Goal: Information Seeking & Learning: Find specific fact

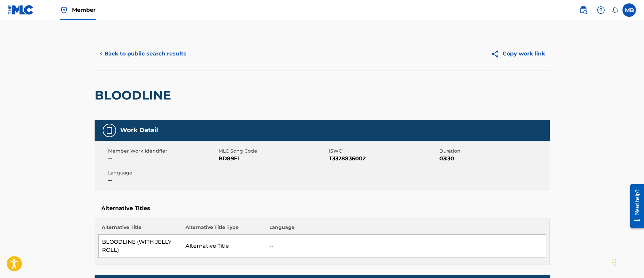
click at [135, 50] on button "< Back to public search results" at bounding box center [143, 53] width 97 height 17
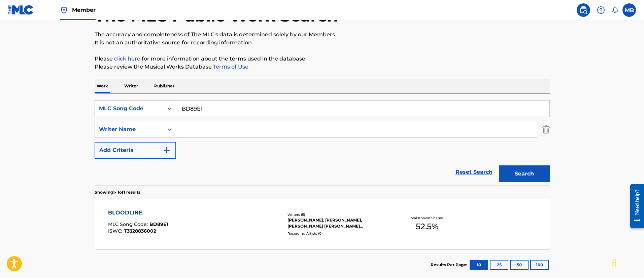
drag, startPoint x: 179, startPoint y: 114, endPoint x: 119, endPoint y: 102, distance: 61.2
click at [123, 103] on div "SearchWithCriteria74d0b7a9-2a32-4231-9930-3a351199fea1 MLC Song Code BD89E1" at bounding box center [322, 108] width 455 height 17
paste input "R06257"
type input "R06257"
click at [499, 166] on button "Search" at bounding box center [524, 174] width 50 height 17
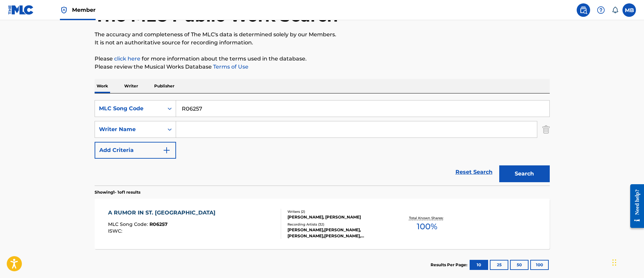
click at [248, 221] on div "A RUMOR IN ST. PETERSBURG MLC Song Code : R06257 ISWC :" at bounding box center [194, 224] width 173 height 30
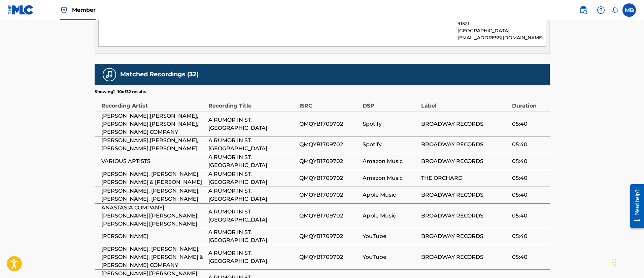
scroll to position [202, 0]
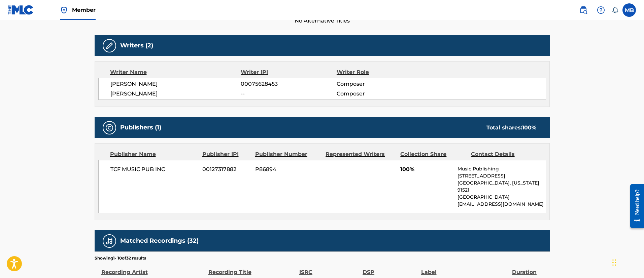
click at [276, 171] on span "P86894" at bounding box center [287, 170] width 65 height 8
click at [266, 169] on span "P86894" at bounding box center [287, 170] width 65 height 8
copy span "P86894"
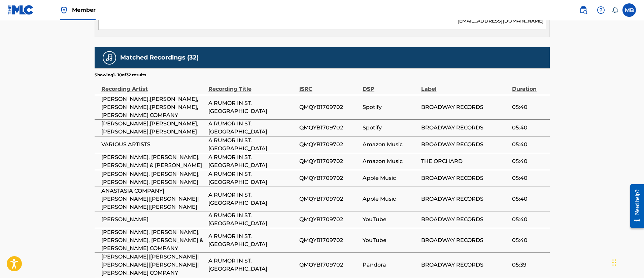
scroll to position [384, 0]
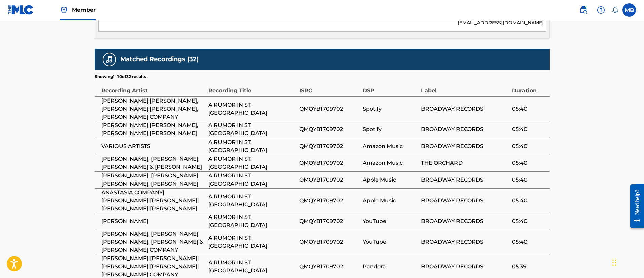
click at [272, 101] on span "A RUMOR IN ST. [GEOGRAPHIC_DATA]" at bounding box center [251, 109] width 87 height 16
click at [343, 107] on td "QMQYB1709702" at bounding box center [330, 109] width 63 height 25
click at [330, 105] on span "QMQYB1709702" at bounding box center [329, 109] width 60 height 8
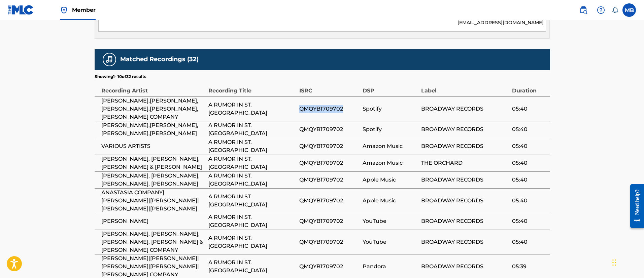
click at [330, 105] on span "QMQYB1709702" at bounding box center [329, 109] width 60 height 8
copy span "QMQYB1709702"
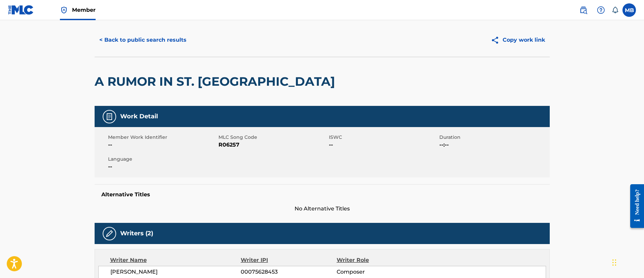
scroll to position [0, 0]
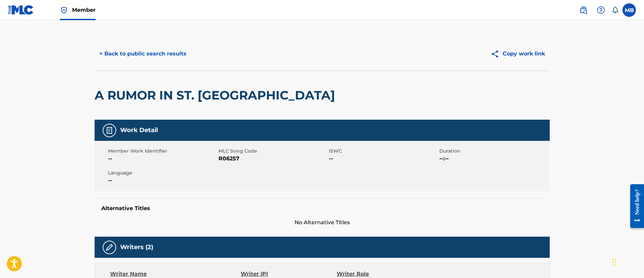
click at [157, 50] on button "< Back to public search results" at bounding box center [143, 53] width 97 height 17
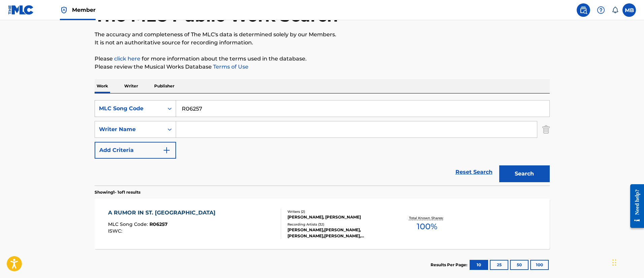
click at [151, 105] on div "MLC Song Code" at bounding box center [129, 109] width 61 height 8
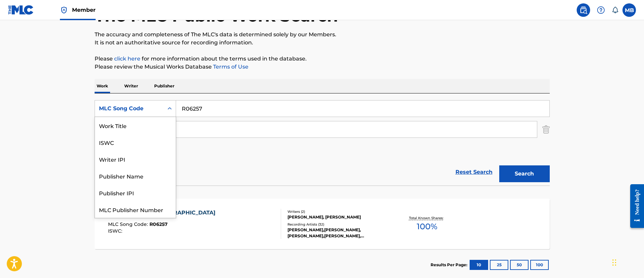
scroll to position [0, 0]
click at [145, 129] on div "Work Title" at bounding box center [135, 125] width 81 height 17
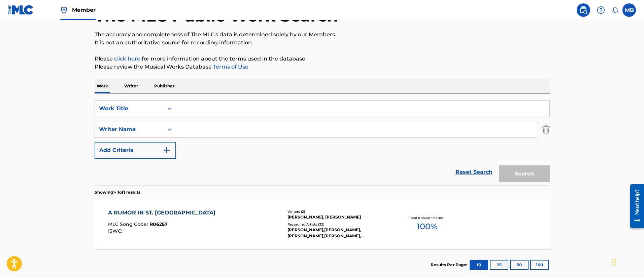
click at [205, 112] on input "Search Form" at bounding box center [362, 109] width 373 height 16
paste input "IN MY DREAMS"
type input "IN MY DREAMS"
click at [186, 131] on input "Search Form" at bounding box center [356, 129] width 361 height 16
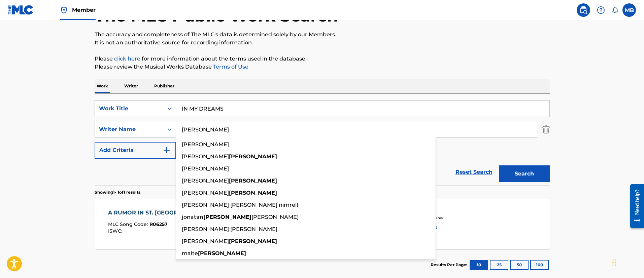
type input "[PERSON_NAME]"
click at [499, 166] on button "Search" at bounding box center [524, 174] width 50 height 17
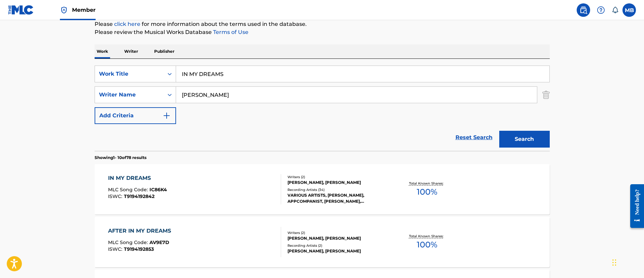
scroll to position [100, 0]
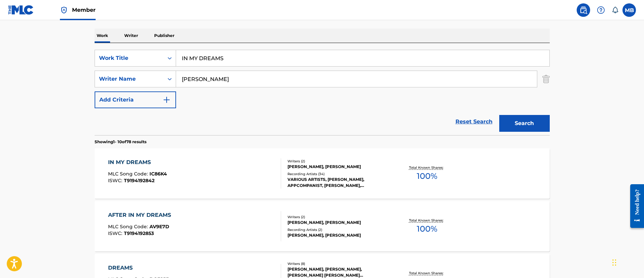
click at [208, 163] on div "IN MY DREAMS MLC Song Code : IC86K4 ISWC : T9194192842" at bounding box center [194, 173] width 173 height 30
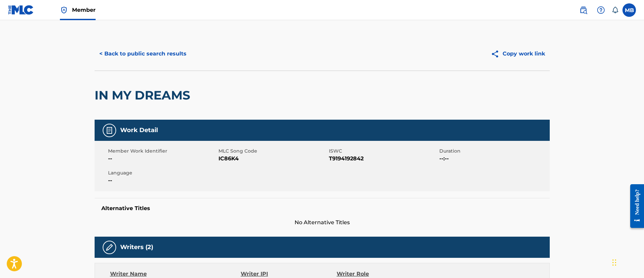
click at [139, 50] on button "< Back to public search results" at bounding box center [143, 53] width 97 height 17
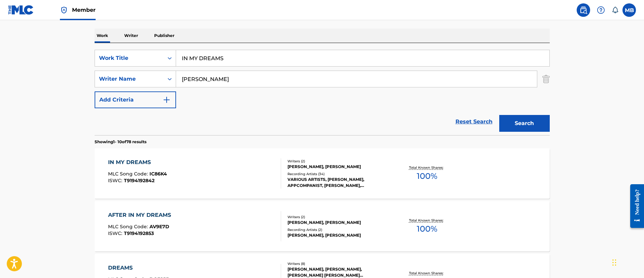
click at [90, 12] on span "Member" at bounding box center [84, 10] width 24 height 8
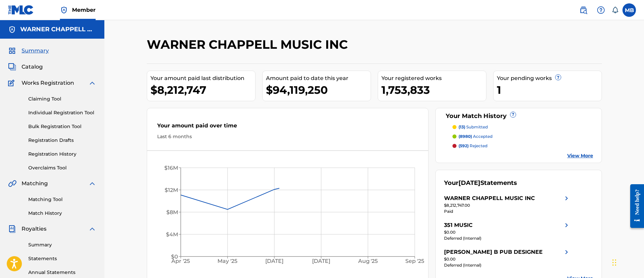
click at [580, 9] on img at bounding box center [583, 10] width 8 height 8
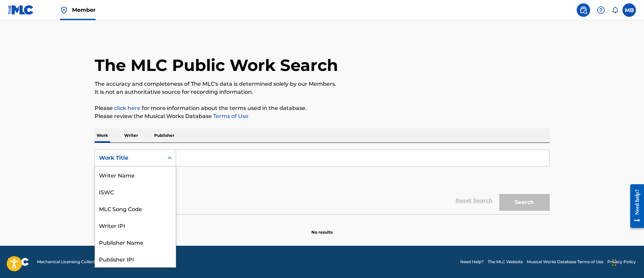
click at [146, 153] on div "Work Title" at bounding box center [129, 158] width 69 height 13
click at [137, 169] on div "MLC Song Code" at bounding box center [135, 175] width 81 height 17
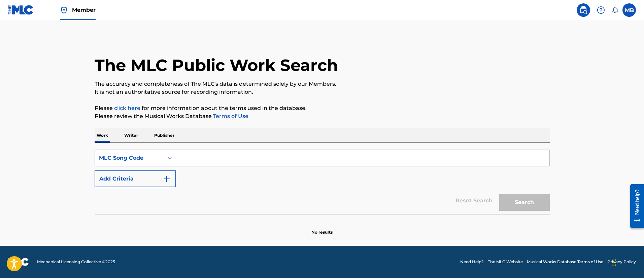
click at [197, 160] on input "Search Form" at bounding box center [362, 158] width 373 height 16
paste input "A09997"
type input "A09997"
click at [499, 194] on button "Search" at bounding box center [524, 202] width 50 height 17
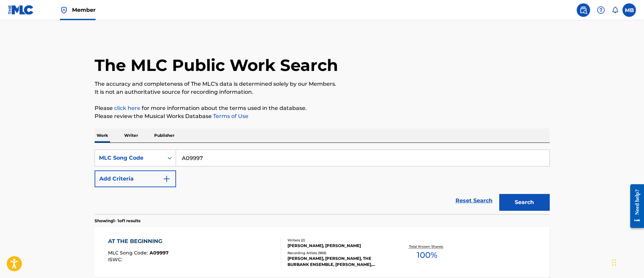
scroll to position [67, 0]
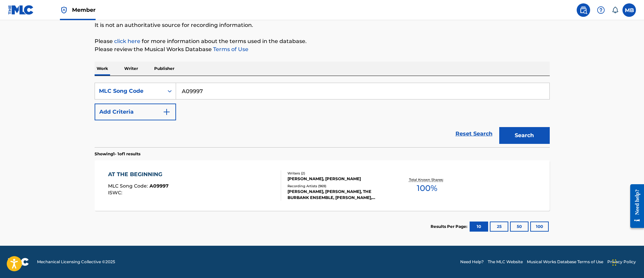
click at [219, 185] on div "AT THE BEGINNING MLC Song Code : A09997 ISWC :" at bounding box center [194, 186] width 173 height 30
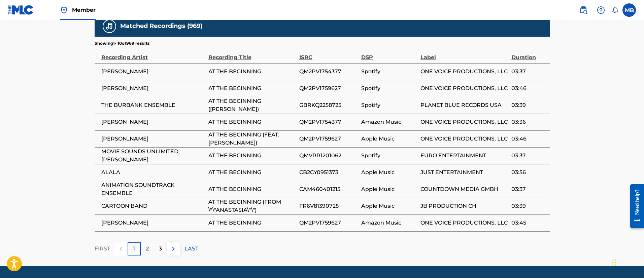
scroll to position [430, 0]
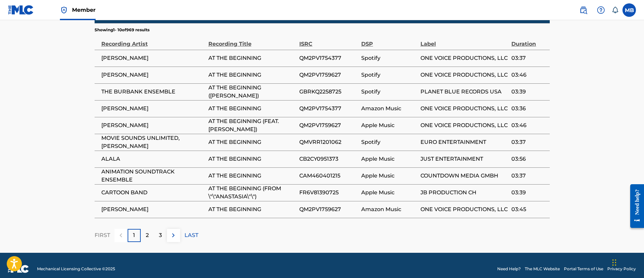
click at [149, 229] on div "2" at bounding box center [147, 235] width 13 height 13
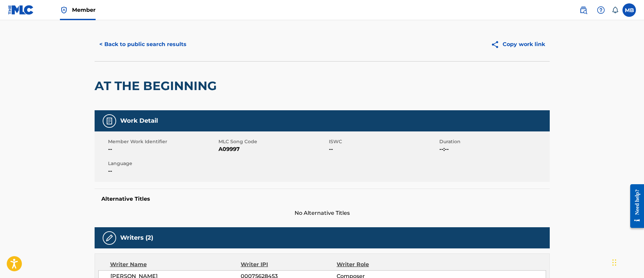
scroll to position [0, 0]
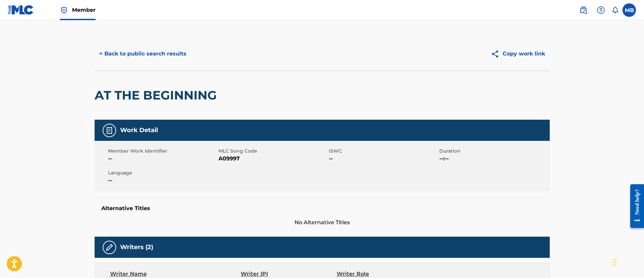
click at [136, 47] on button "< Back to public search results" at bounding box center [143, 53] width 97 height 17
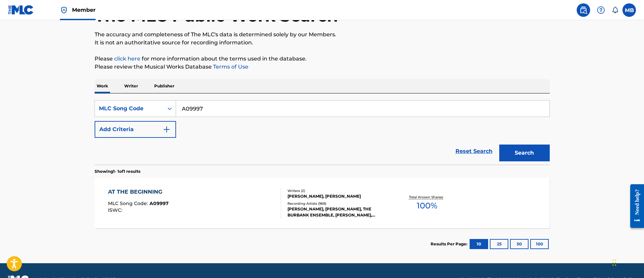
drag, startPoint x: 219, startPoint y: 103, endPoint x: 155, endPoint y: 95, distance: 64.5
click at [158, 99] on div "SearchWithCriteriaf8d45329-2224-4726-beec-a518667ee22a MLC Song Code A09997 Add…" at bounding box center [322, 129] width 455 height 71
paste input "K01924"
type input "K01924"
click at [499, 145] on button "Search" at bounding box center [524, 153] width 50 height 17
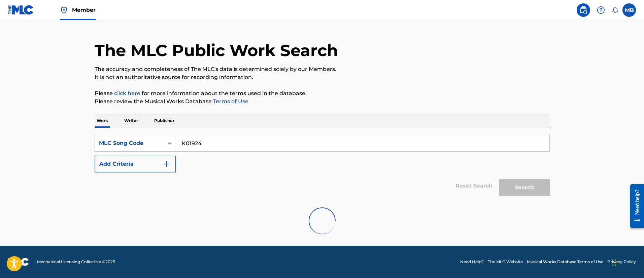
scroll to position [49, 0]
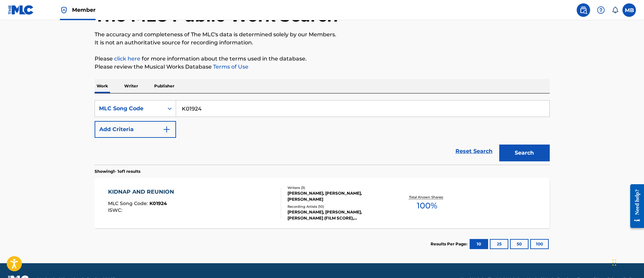
click at [235, 183] on div "KIDNAP AND REUNION MLC Song Code : K01924 ISWC : Writers ( 3 ) [PERSON_NAME], […" at bounding box center [322, 203] width 455 height 50
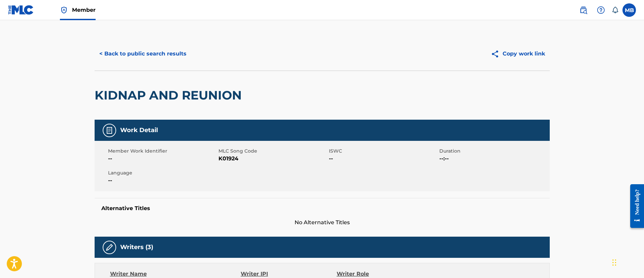
click at [133, 50] on button "< Back to public search results" at bounding box center [143, 53] width 97 height 17
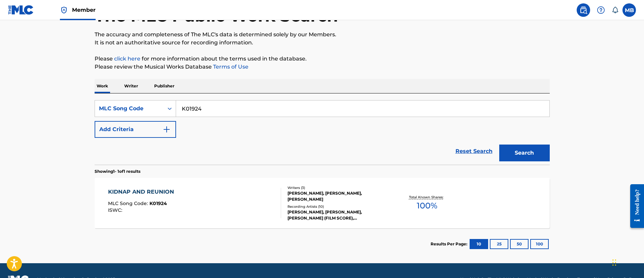
drag, startPoint x: 216, startPoint y: 113, endPoint x: 80, endPoint y: 109, distance: 135.3
click at [83, 113] on main "The MLC Public Work Search The accuracy and completeness of The MLC's data is d…" at bounding box center [322, 117] width 644 height 293
paste input "R06256"
type input "R06256"
click at [499, 145] on button "Search" at bounding box center [524, 153] width 50 height 17
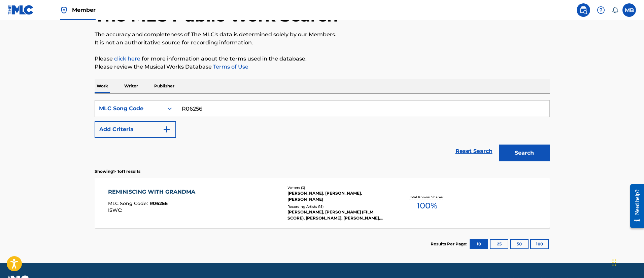
click at [187, 193] on div "REMINISCING WITH GRANDMA" at bounding box center [153, 192] width 90 height 8
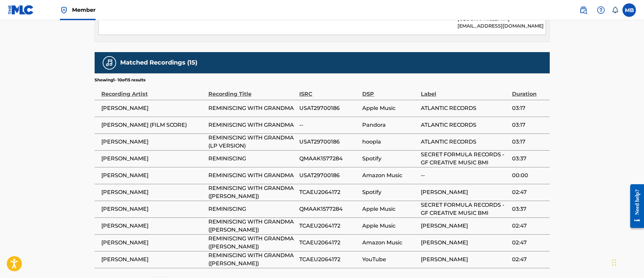
scroll to position [515, 0]
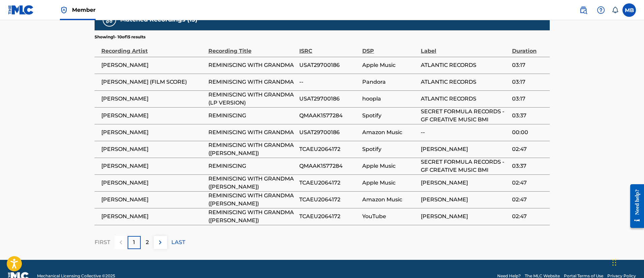
click at [282, 141] on span "REMINISCING WITH GRANDMA ([PERSON_NAME])" at bounding box center [251, 149] width 87 height 16
copy div "REMINISCING WITH GRANDMA ([PERSON_NAME])"
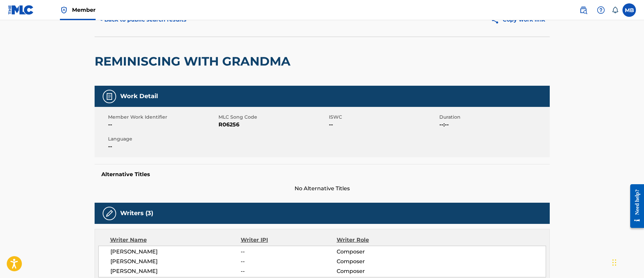
scroll to position [0, 0]
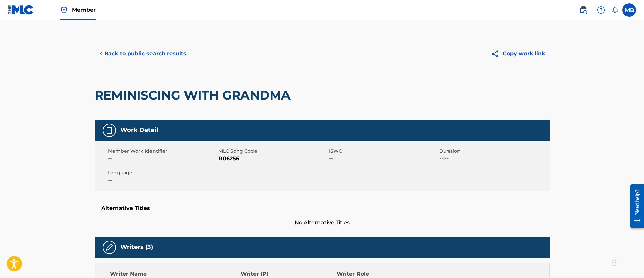
click at [165, 63] on div "< Back to public search results Copy work link" at bounding box center [322, 54] width 455 height 34
click at [173, 54] on button "< Back to public search results" at bounding box center [143, 53] width 97 height 17
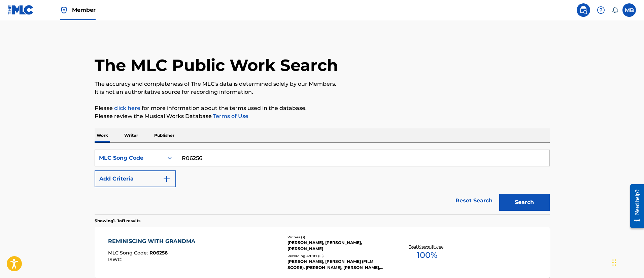
scroll to position [49, 0]
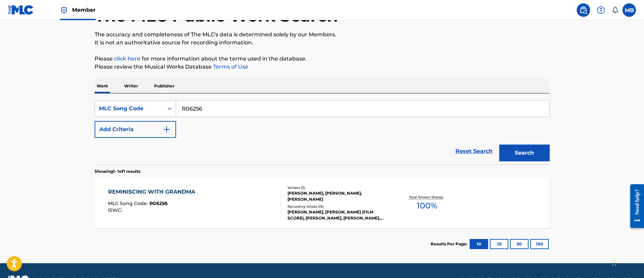
drag, startPoint x: 232, startPoint y: 109, endPoint x: 162, endPoint y: 108, distance: 69.3
click at [163, 109] on div "SearchWithCriteriaf8d45329-2224-4726-beec-a518667ee22a MLC Song Code R06256" at bounding box center [322, 108] width 455 height 17
paste input "P08402"
type input "P08402"
click at [499, 145] on button "Search" at bounding box center [524, 153] width 50 height 17
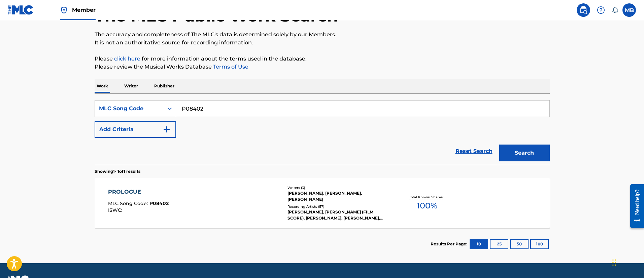
click at [251, 205] on div "PROLOGUE MLC Song Code : P08402 ISWC :" at bounding box center [194, 203] width 173 height 30
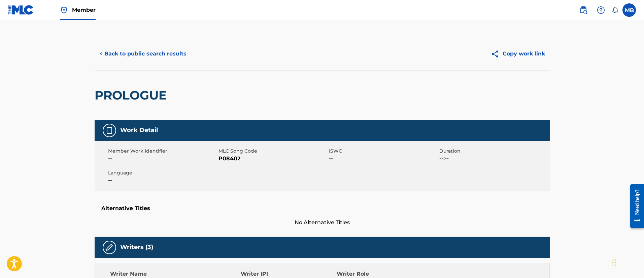
drag, startPoint x: 145, startPoint y: 52, endPoint x: 151, endPoint y: 50, distance: 6.6
click at [149, 51] on button "< Back to public search results" at bounding box center [143, 53] width 97 height 17
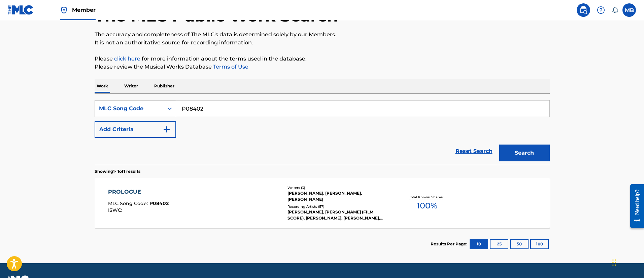
drag, startPoint x: 233, startPoint y: 111, endPoint x: 138, endPoint y: 109, distance: 95.9
click at [138, 111] on div "SearchWithCriteriaf8d45329-2224-4726-beec-a518667ee22a MLC Song Code P08402" at bounding box center [322, 108] width 455 height 17
paste input "R06257"
type input "R06257"
click at [499, 145] on button "Search" at bounding box center [524, 153] width 50 height 17
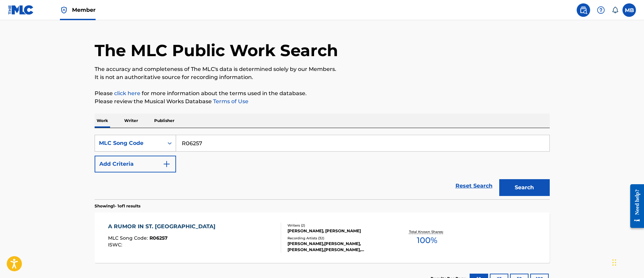
scroll to position [49, 0]
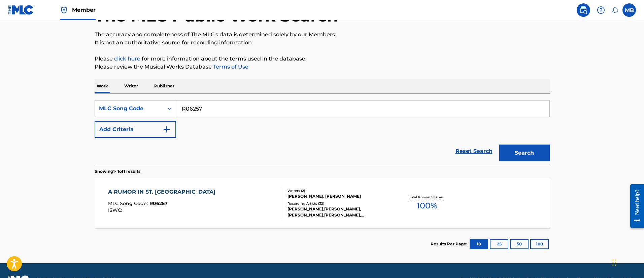
click at [244, 202] on div "A RUMOR IN ST. PETERSBURG MLC Song Code : R06257 ISWC :" at bounding box center [194, 203] width 173 height 30
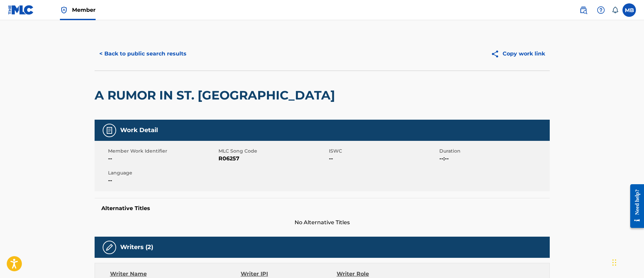
click at [148, 55] on button "< Back to public search results" at bounding box center [143, 53] width 97 height 17
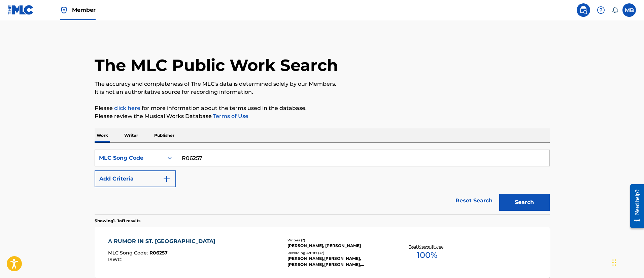
scroll to position [49, 0]
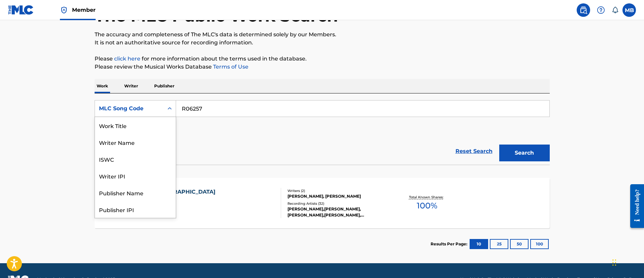
click at [169, 106] on icon "Search Form" at bounding box center [169, 108] width 7 height 7
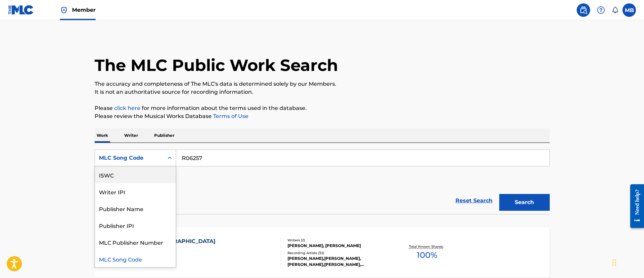
scroll to position [0, 0]
click at [123, 171] on div "Work Title" at bounding box center [135, 175] width 81 height 17
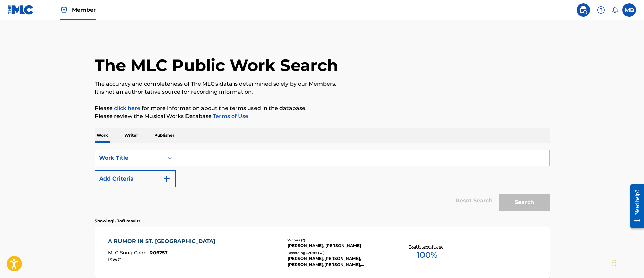
click at [213, 154] on input "Search Form" at bounding box center [362, 158] width 373 height 16
paste input "In My Dreams"
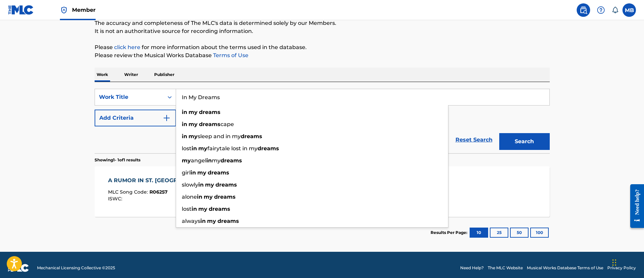
scroll to position [67, 0]
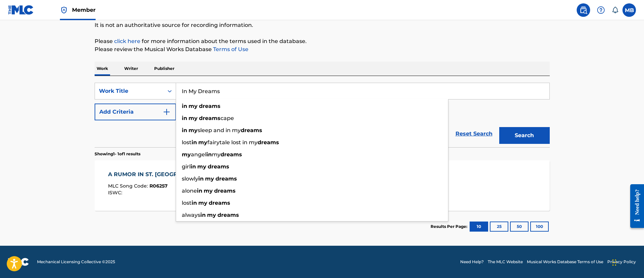
type input "In My Dreams"
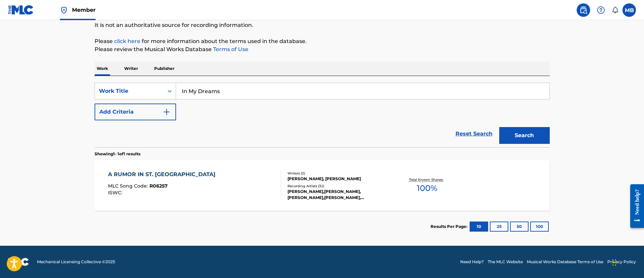
click at [119, 116] on button "Add Criteria" at bounding box center [135, 112] width 81 height 17
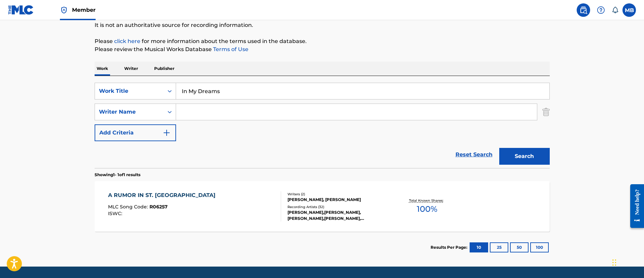
click at [228, 107] on input "Search Form" at bounding box center [356, 112] width 361 height 16
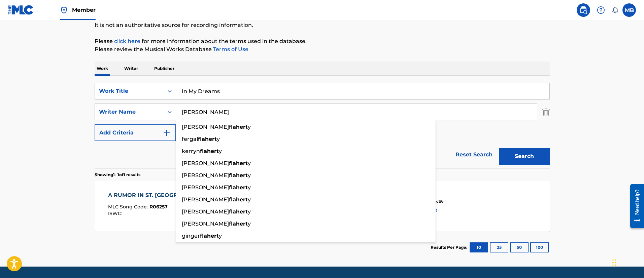
type input "[PERSON_NAME]"
click at [499, 148] on button "Search" at bounding box center [524, 156] width 50 height 17
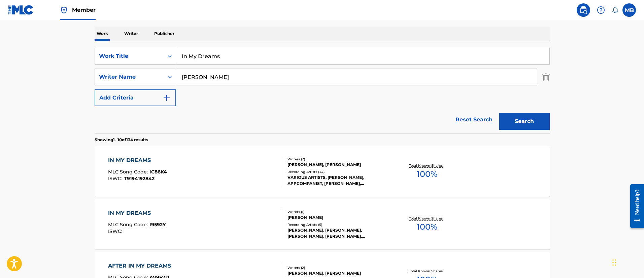
scroll to position [117, 0]
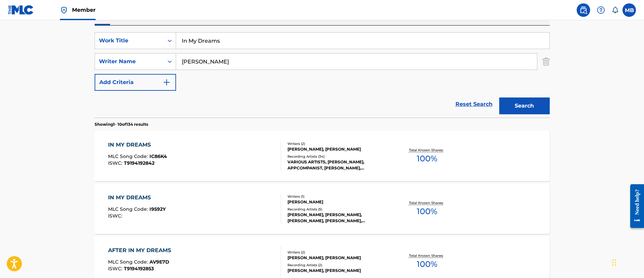
click at [218, 152] on div "IN MY DREAMS MLC Song Code : IC86K4 ISWC : T9194192842" at bounding box center [194, 156] width 173 height 30
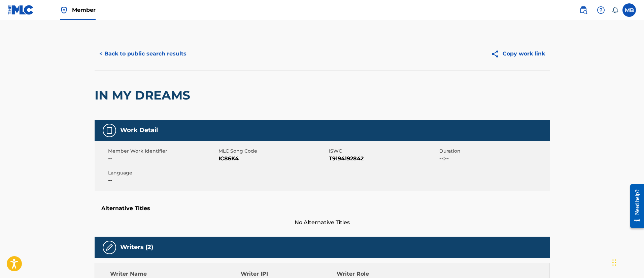
click at [218, 160] on div "Member Work Identifier --" at bounding box center [163, 155] width 110 height 15
click at [222, 160] on span "IC86K4" at bounding box center [272, 159] width 109 height 8
copy span "IC86K4"
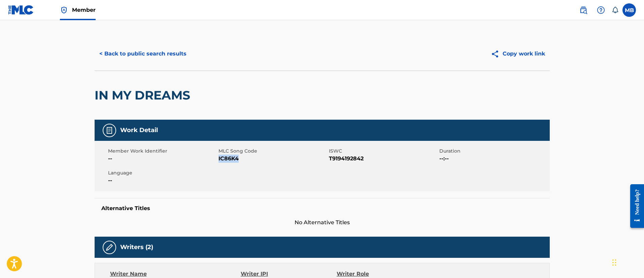
click at [152, 47] on button "< Back to public search results" at bounding box center [143, 53] width 97 height 17
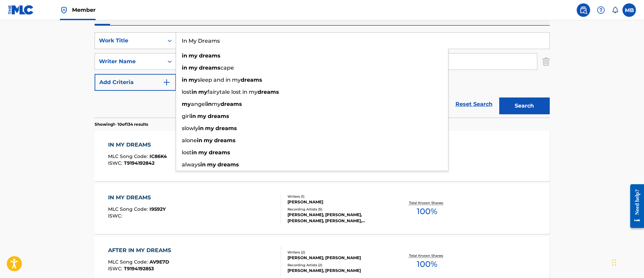
drag, startPoint x: 238, startPoint y: 35, endPoint x: 151, endPoint y: 38, distance: 87.5
click at [151, 38] on div "SearchWithCriteriab3875a4e-0c7e-49d3-997a-60717b59c506 Work Title In My Dreams …" at bounding box center [322, 40] width 455 height 17
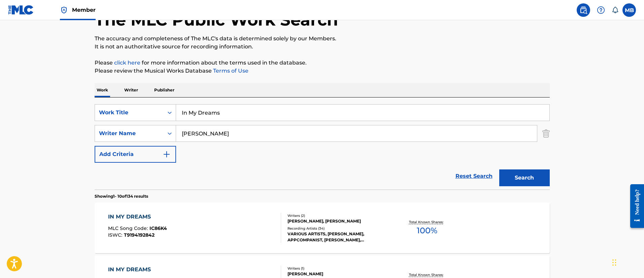
scroll to position [0, 0]
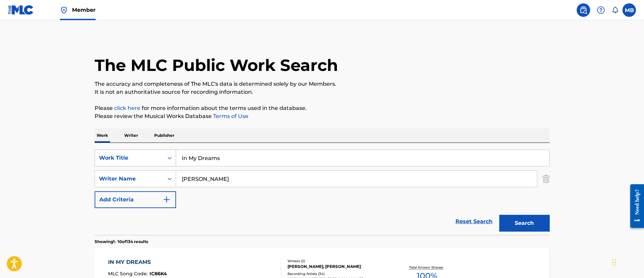
drag, startPoint x: 230, startPoint y: 159, endPoint x: 105, endPoint y: 151, distance: 124.8
click at [105, 151] on div "SearchWithCriteriab3875a4e-0c7e-49d3-997a-60717b59c506 Work Title In My Dreams" at bounding box center [322, 158] width 455 height 17
paste input "The [PERSON_NAME] Flow"
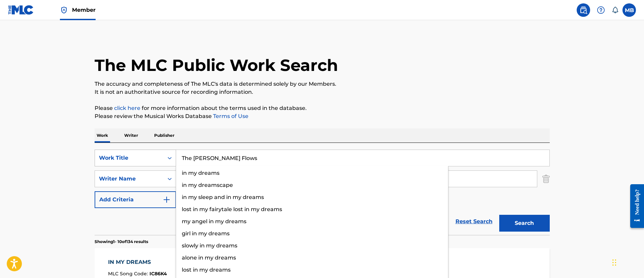
type input "The [PERSON_NAME] Flows"
click at [499, 215] on button "Search" at bounding box center [524, 223] width 50 height 17
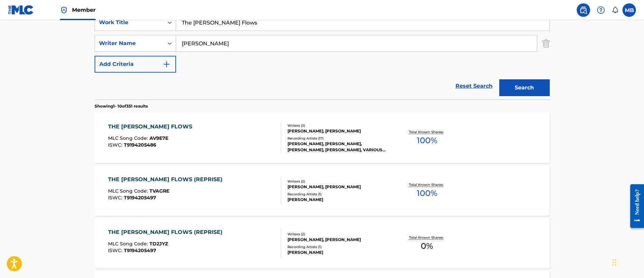
scroll to position [151, 0]
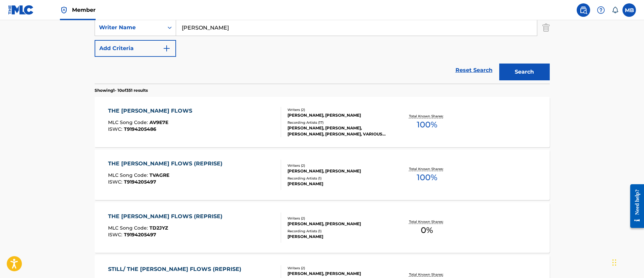
click at [225, 136] on div "THE [PERSON_NAME] FLOWS MLC Song Code : AV9E7E ISWC : T9194205486" at bounding box center [194, 122] width 173 height 30
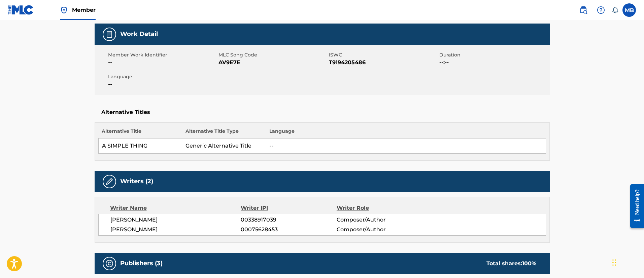
scroll to position [50, 0]
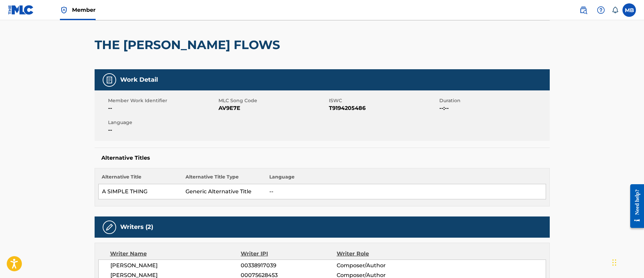
click at [229, 114] on div "Member Work Identifier -- MLC Song Code AV9E7E ISWC T9194205486 Duration --:-- …" at bounding box center [322, 115] width 455 height 50
copy span "AV9E7E"
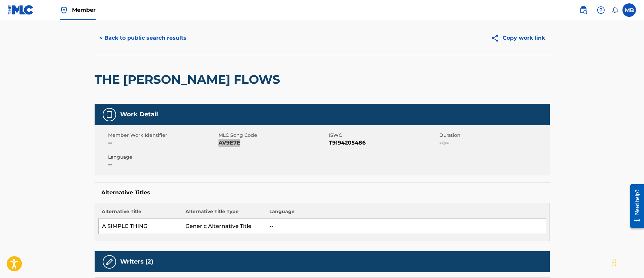
scroll to position [0, 0]
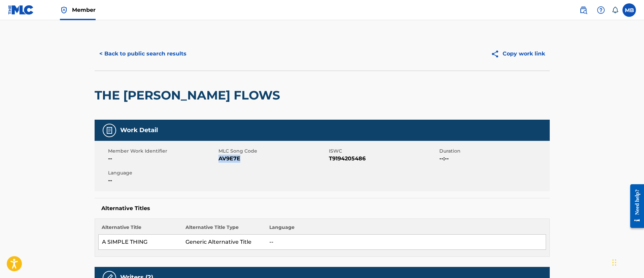
click at [134, 58] on button "< Back to public search results" at bounding box center [143, 53] width 97 height 17
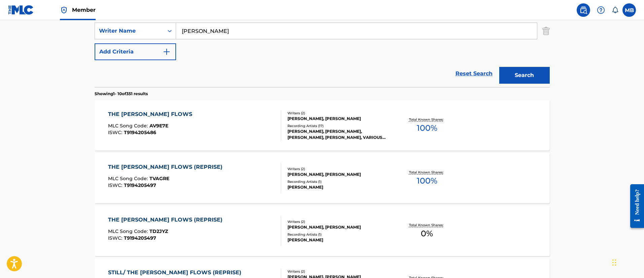
click at [197, 173] on div "THE [PERSON_NAME] FLOWS (REPRISE) MLC Song Code : TVAGRE ISWC : T9194205497" at bounding box center [194, 178] width 173 height 30
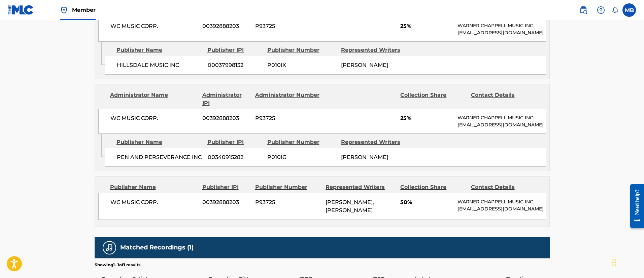
scroll to position [50, 0]
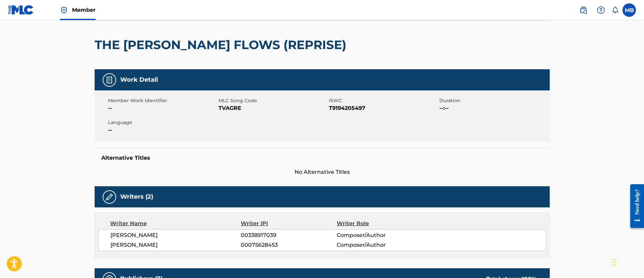
click at [236, 107] on span "TVAGRE" at bounding box center [272, 108] width 109 height 8
copy span "TVAGRE"
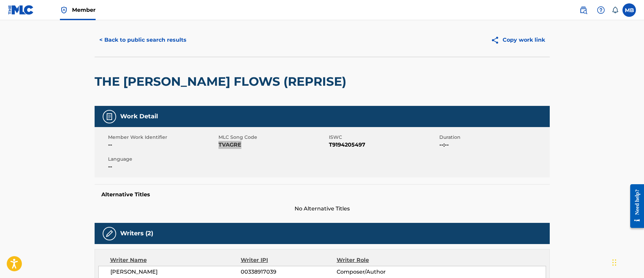
scroll to position [0, 0]
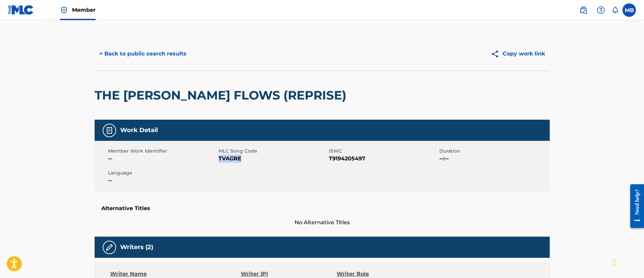
click at [162, 59] on button "< Back to public search results" at bounding box center [143, 53] width 97 height 17
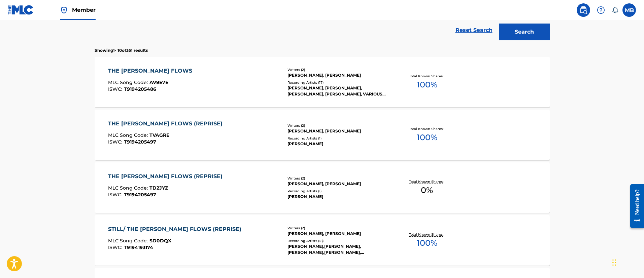
scroll to position [249, 0]
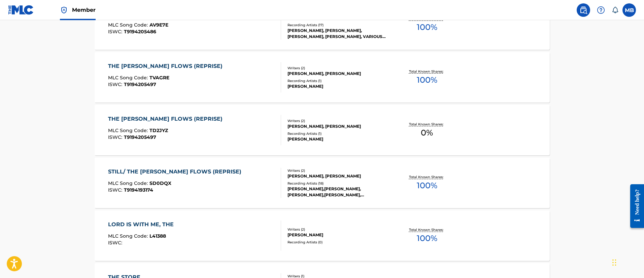
click at [228, 134] on div "THE [PERSON_NAME] FLOWS (REPRISE) MLC Song Code : TD2JYZ ISWC : T9194205497" at bounding box center [194, 130] width 173 height 30
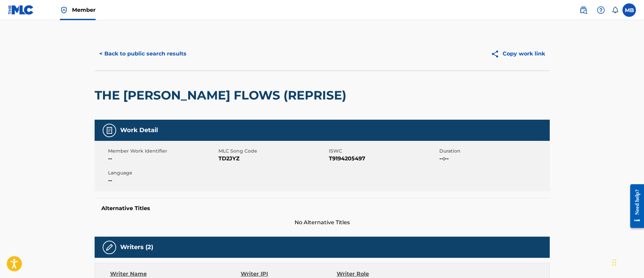
click at [163, 58] on button "< Back to public search results" at bounding box center [143, 53] width 97 height 17
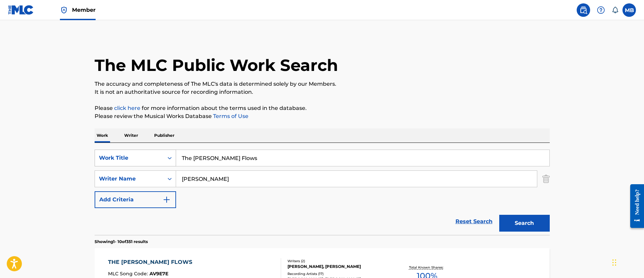
drag, startPoint x: 239, startPoint y: 155, endPoint x: 107, endPoint y: 154, distance: 131.5
click at [107, 154] on div "SearchWithCriteriab3875a4e-0c7e-49d3-997a-60717b59c506 Work Title The [PERSON_N…" at bounding box center [322, 158] width 455 height 17
paste input "Everything to Win (Reprise)"
type input "Everything to Win (Reprise)"
click at [499, 215] on button "Search" at bounding box center [524, 223] width 50 height 17
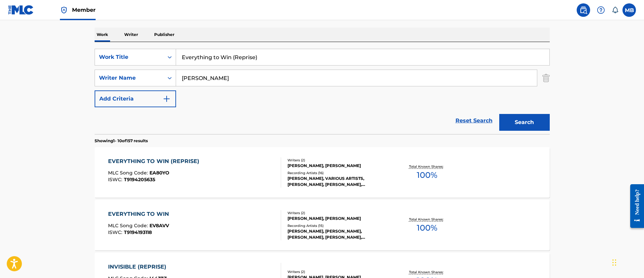
scroll to position [151, 0]
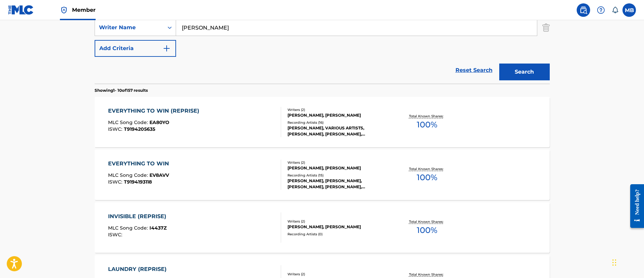
click at [220, 119] on div "EVERYTHING TO WIN (REPRISE) MLC Song Code : EA80YO ISWC : T9194205635" at bounding box center [194, 122] width 173 height 30
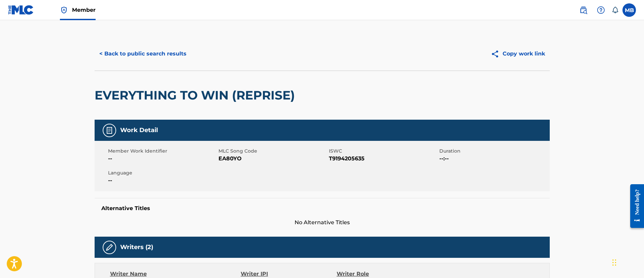
click at [235, 159] on span "EA80YO" at bounding box center [272, 159] width 109 height 8
copy span "EA80YO"
click at [143, 59] on button "< Back to public search results" at bounding box center [143, 53] width 97 height 17
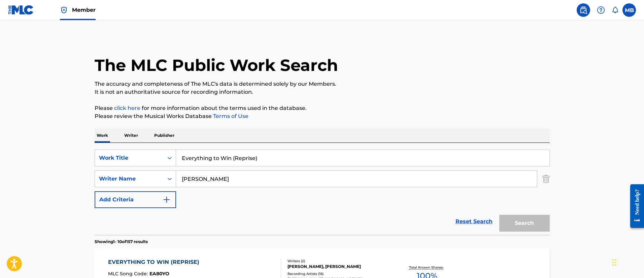
scroll to position [148, 0]
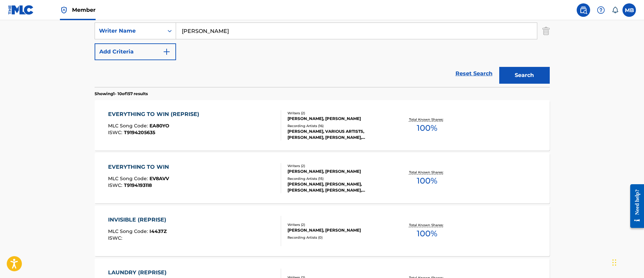
click at [188, 169] on div "EVERYTHING TO WIN MLC Song Code : EV8AVV ISWC : T9194193118" at bounding box center [194, 178] width 173 height 30
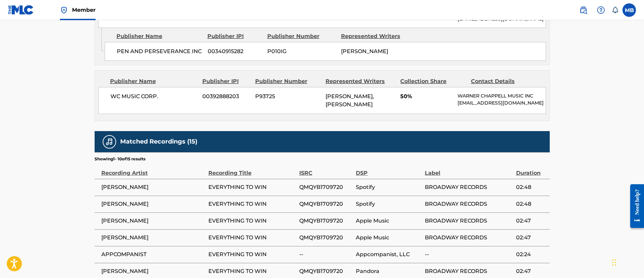
scroll to position [101, 0]
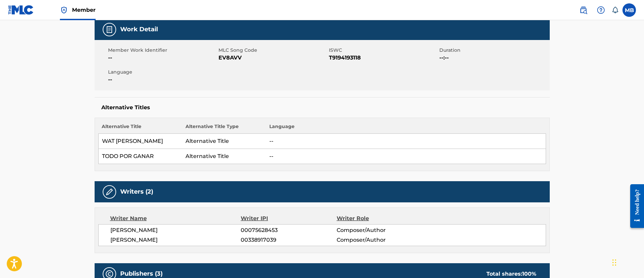
click at [226, 58] on span "EV8AVV" at bounding box center [272, 58] width 109 height 8
copy span "EV8AVV"
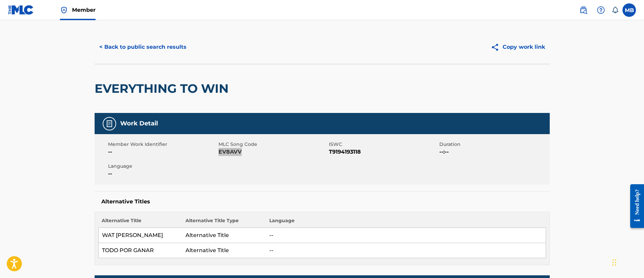
scroll to position [0, 0]
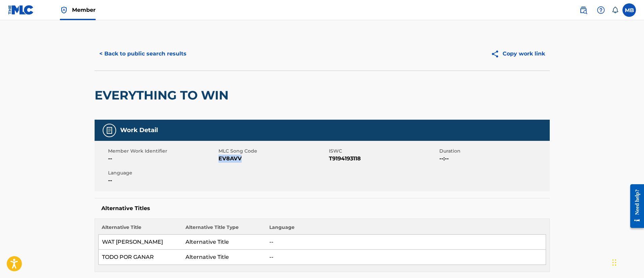
click at [156, 55] on button "< Back to public search results" at bounding box center [143, 53] width 97 height 17
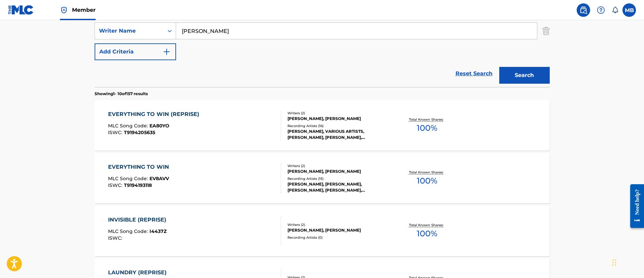
scroll to position [98, 0]
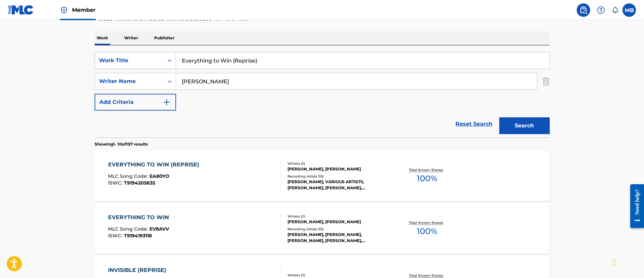
drag, startPoint x: 276, startPoint y: 62, endPoint x: 130, endPoint y: 63, distance: 146.4
click at [130, 63] on div "SearchWithCriteriab3875a4e-0c7e-49d3-997a-60717b59c506 Work Title Everything to…" at bounding box center [322, 60] width 455 height 17
paste input "My Petersburg"
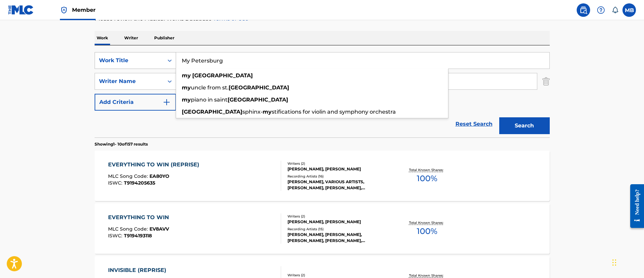
type input "My Petersburg"
click at [499, 117] on button "Search" at bounding box center [524, 125] width 50 height 17
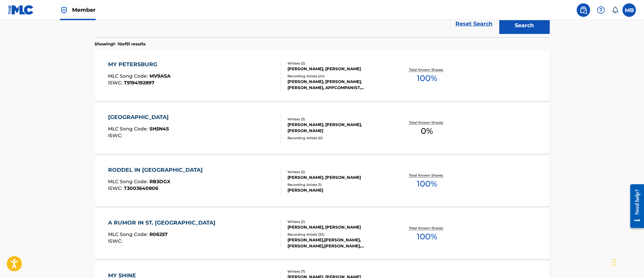
scroll to position [198, 0]
click at [217, 84] on div "MY PETERSBURG MLC Song Code : MV9ASA ISWC : T9194192897" at bounding box center [194, 75] width 173 height 30
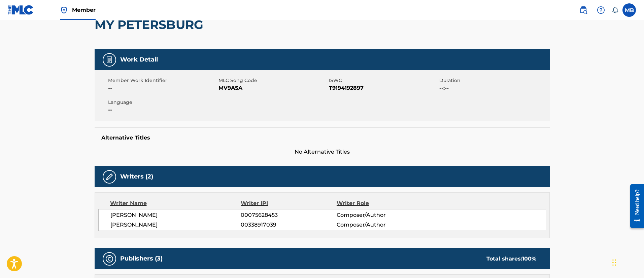
scroll to position [50, 0]
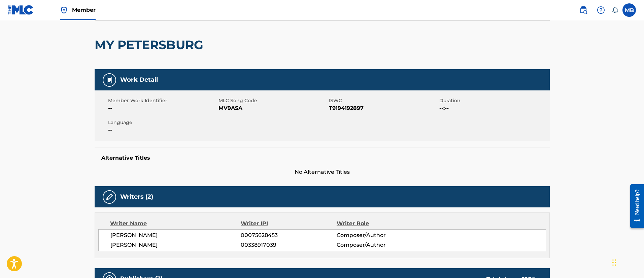
click at [226, 110] on span "MV9ASA" at bounding box center [272, 108] width 109 height 8
copy span "MV9ASA"
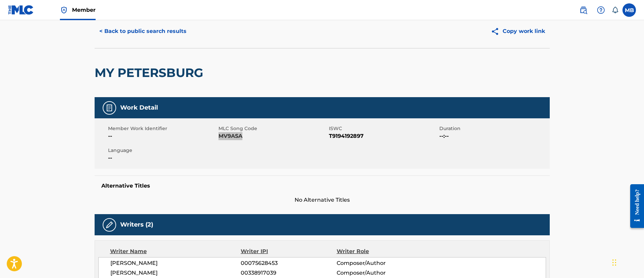
scroll to position [0, 0]
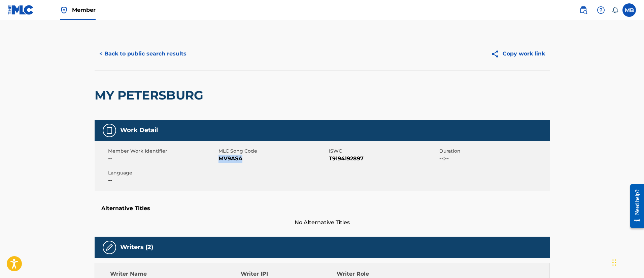
click at [160, 47] on button "< Back to public search results" at bounding box center [143, 53] width 97 height 17
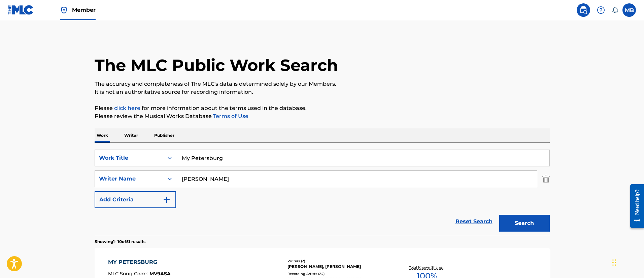
drag, startPoint x: 243, startPoint y: 150, endPoint x: 235, endPoint y: 153, distance: 9.1
click at [235, 153] on input "My Petersburg" at bounding box center [362, 158] width 373 height 16
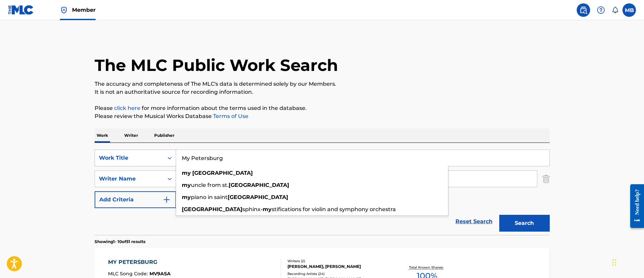
drag, startPoint x: 163, startPoint y: 158, endPoint x: 118, endPoint y: 158, distance: 45.1
click at [121, 158] on div "SearchWithCriteriab3875a4e-0c7e-49d3-997a-60717b59c506 Work Title My Petersburg…" at bounding box center [322, 158] width 455 height 17
paste input "Stay, I Pray You"
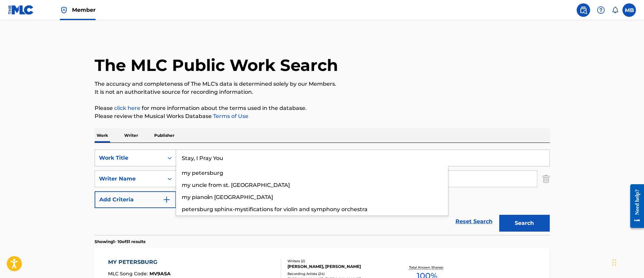
type input "Stay, I Pray You"
click at [499, 215] on button "Search" at bounding box center [524, 223] width 50 height 17
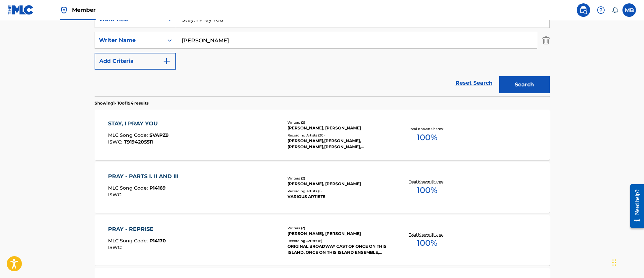
scroll to position [151, 0]
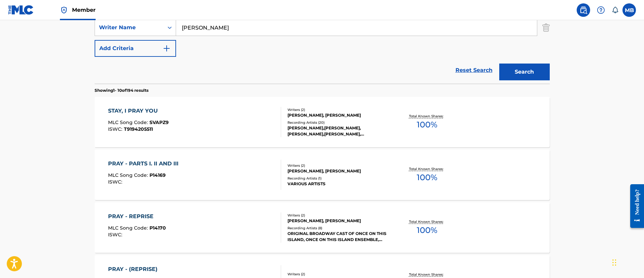
click at [219, 118] on div "STAY, I PRAY YOU MLC Song Code : SVAPZ9 ISWC : T9194205511" at bounding box center [194, 122] width 173 height 30
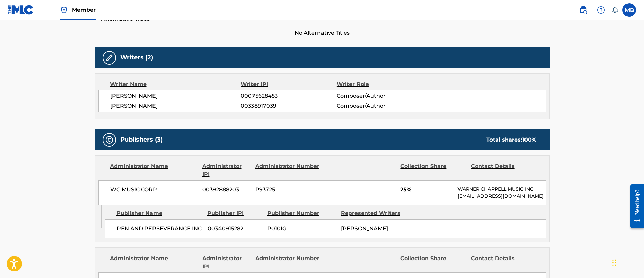
scroll to position [50, 0]
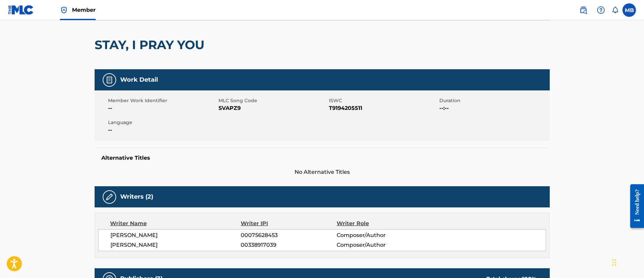
click at [238, 108] on span "SVAPZ9" at bounding box center [272, 108] width 109 height 8
copy span "SVAPZ9"
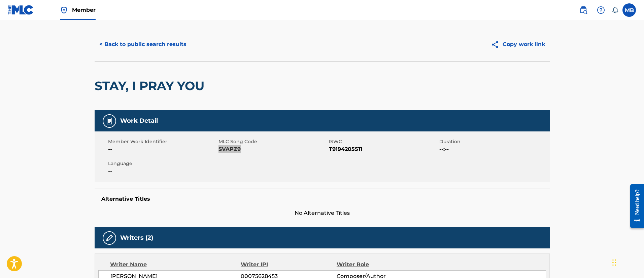
scroll to position [0, 0]
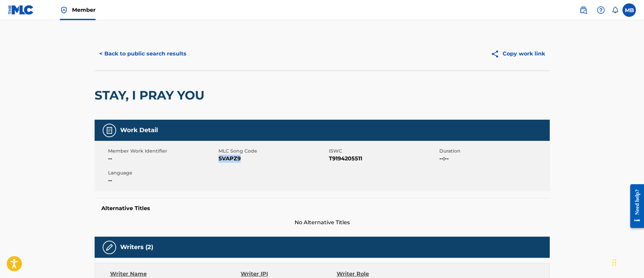
click at [158, 56] on button "< Back to public search results" at bounding box center [143, 53] width 97 height 17
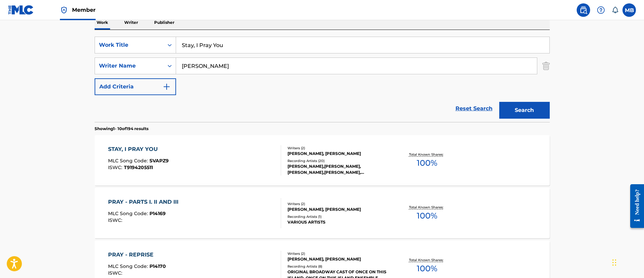
scroll to position [98, 0]
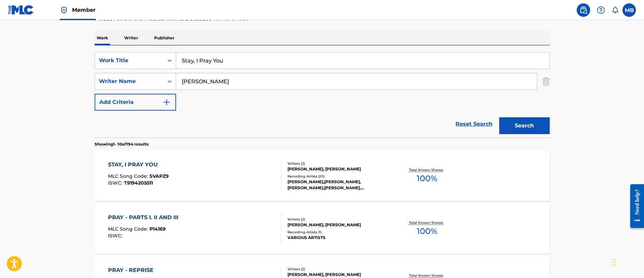
drag, startPoint x: 227, startPoint y: 64, endPoint x: 68, endPoint y: 54, distance: 159.1
paste input "We'll Go from There"
type input "We'll Go from There"
click at [499, 117] on button "Search" at bounding box center [524, 125] width 50 height 17
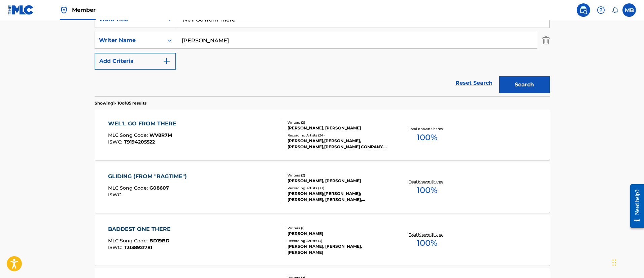
scroll to position [148, 0]
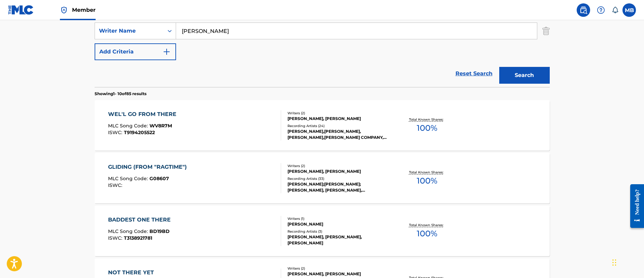
click at [204, 140] on div "WEL'L GO FROM THERE MLC Song Code : WV8R7M ISWC : T9194205522" at bounding box center [194, 125] width 173 height 30
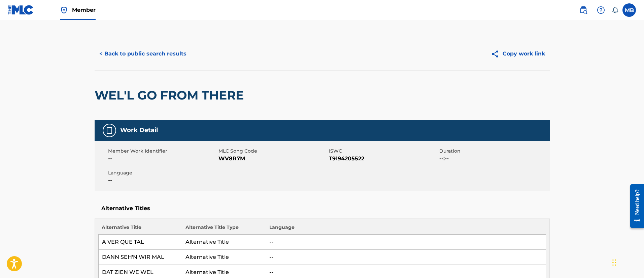
click at [231, 157] on span "WV8R7M" at bounding box center [272, 159] width 109 height 8
drag, startPoint x: 152, startPoint y: 54, endPoint x: 155, endPoint y: 56, distance: 3.6
click at [154, 56] on button "< Back to public search results" at bounding box center [143, 53] width 97 height 17
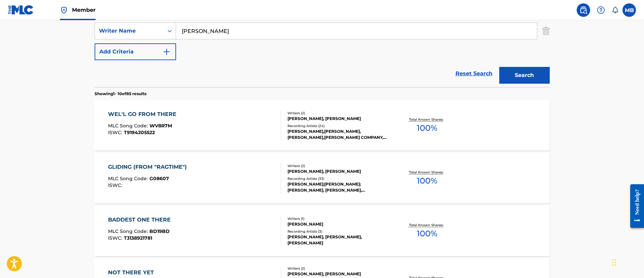
scroll to position [47, 0]
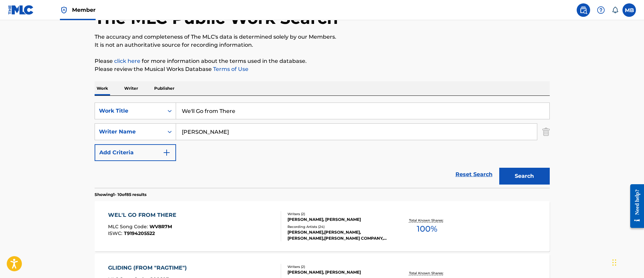
drag, startPoint x: 135, startPoint y: 111, endPoint x: 79, endPoint y: 106, distance: 56.0
paste input "Still"
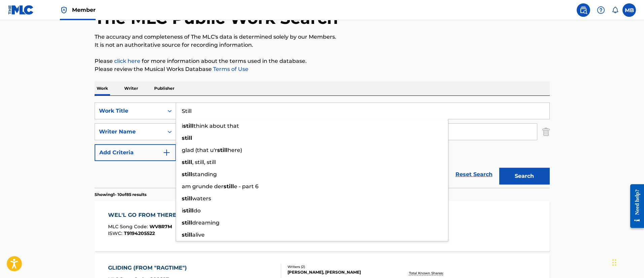
type input "Still"
click at [499, 168] on button "Search" at bounding box center [524, 176] width 50 height 17
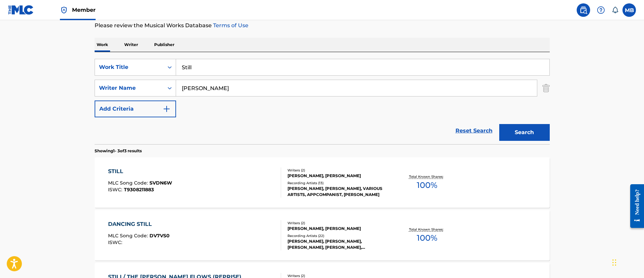
scroll to position [148, 0]
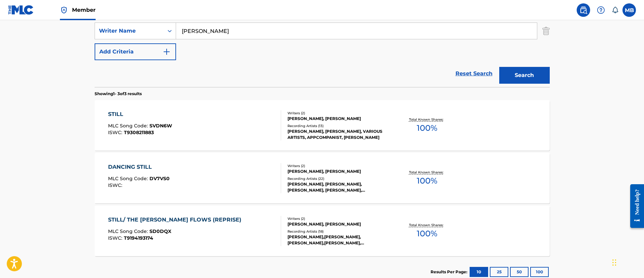
click at [235, 119] on div "STILL MLC Song Code : SVDN6W ISWC : T9308211883" at bounding box center [194, 125] width 173 height 30
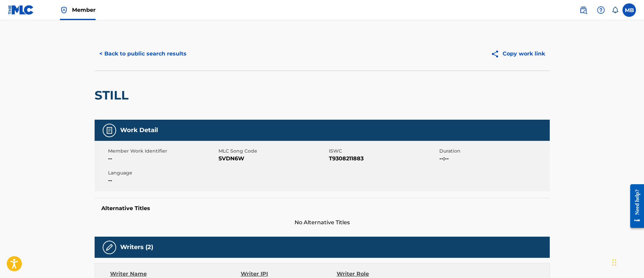
click at [230, 159] on span "SVDN6W" at bounding box center [272, 159] width 109 height 8
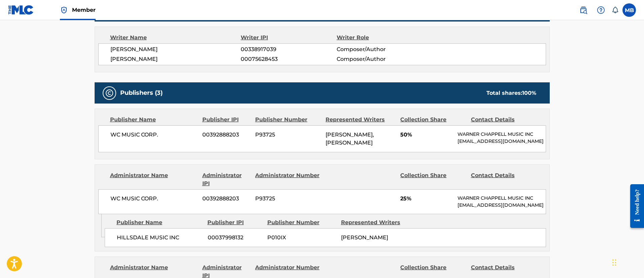
scroll to position [252, 0]
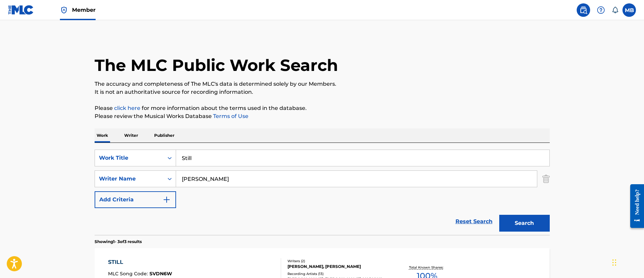
drag, startPoint x: 170, startPoint y: 156, endPoint x: 97, endPoint y: 148, distance: 73.8
click at [97, 151] on div "SearchWithCriteriab3875a4e-0c7e-49d3-997a-60717b59c506 Work Title Still" at bounding box center [322, 158] width 455 height 17
paste input "Crossing a Bridge"
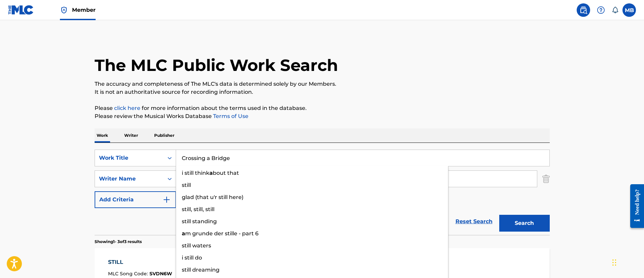
type input "Crossing a Bridge"
click at [499, 215] on button "Search" at bounding box center [524, 223] width 50 height 17
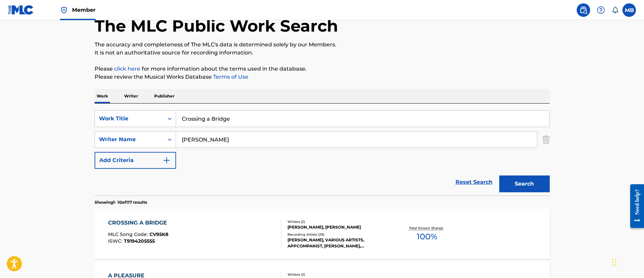
scroll to position [101, 0]
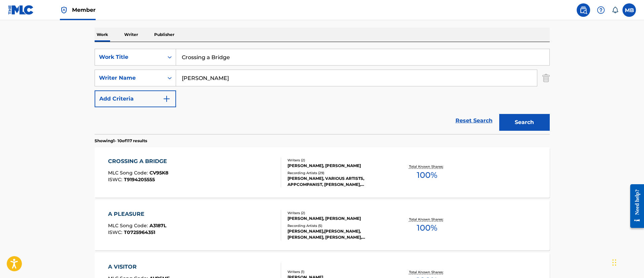
click at [224, 168] on div "CROSSING A BRIDGE MLC Song Code : CV95K8 ISWC : T9194205555" at bounding box center [194, 172] width 173 height 30
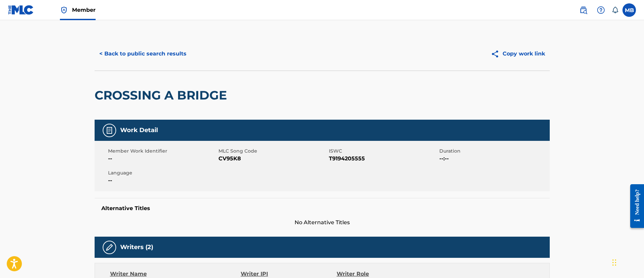
click at [225, 159] on span "CV95K8" at bounding box center [272, 159] width 109 height 8
click at [142, 60] on button "< Back to public search results" at bounding box center [143, 53] width 97 height 17
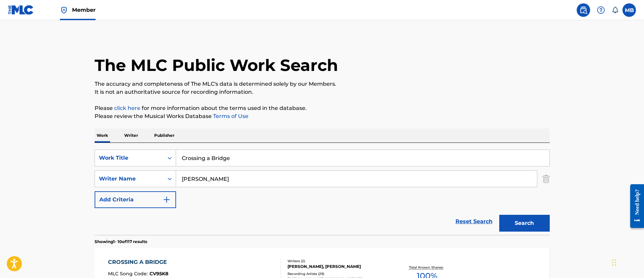
scroll to position [101, 0]
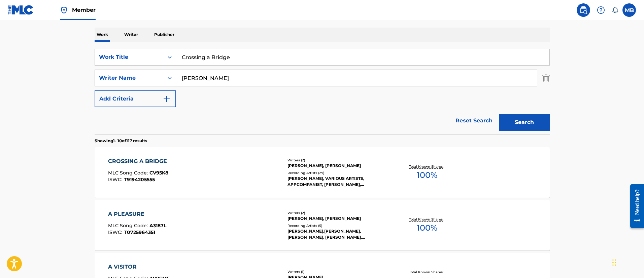
drag, startPoint x: 245, startPoint y: 60, endPoint x: 56, endPoint y: 60, distance: 189.1
paste input "lose the Door"
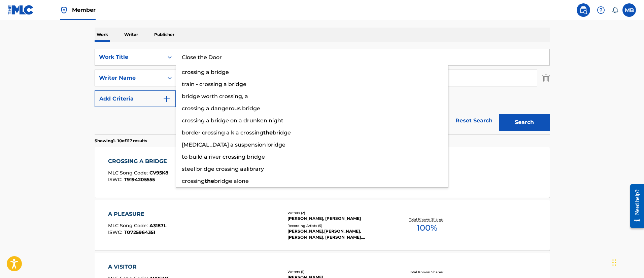
type input "Close the Door"
click at [499, 114] on button "Search" at bounding box center [524, 122] width 50 height 17
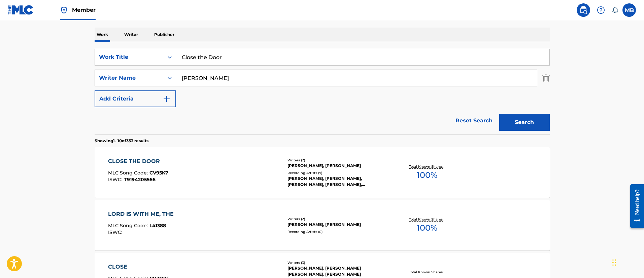
click at [244, 165] on div "CLOSE THE DOOR MLC Song Code : CV95K7 ISWC : T9194205566" at bounding box center [194, 172] width 173 height 30
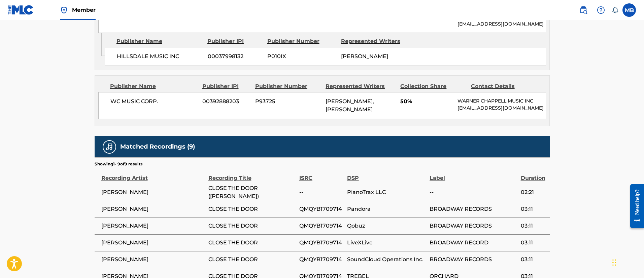
scroll to position [101, 0]
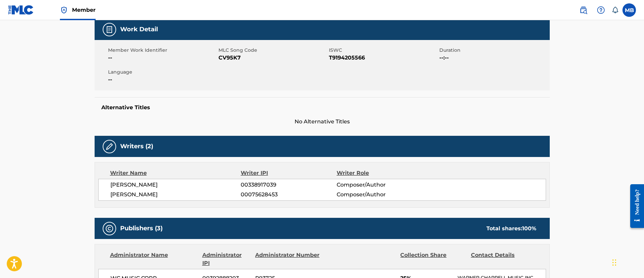
click at [231, 58] on span "CV95K7" at bounding box center [272, 58] width 109 height 8
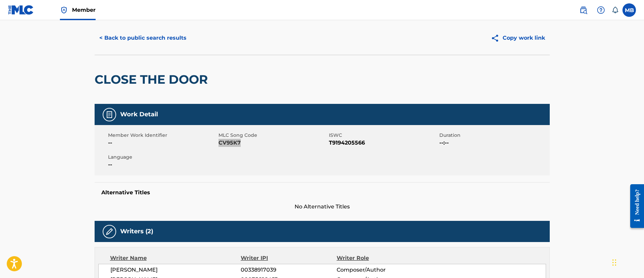
scroll to position [0, 0]
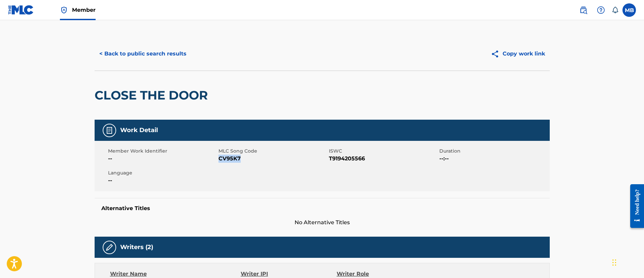
click at [116, 66] on div "< Back to public search results Copy work link" at bounding box center [322, 54] width 455 height 34
click at [125, 64] on div "< Back to public search results Copy work link" at bounding box center [322, 54] width 455 height 34
click at [164, 51] on button "< Back to public search results" at bounding box center [143, 53] width 97 height 17
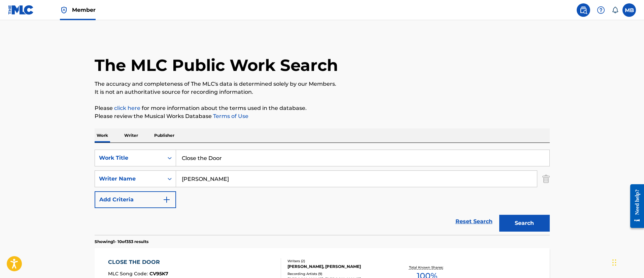
scroll to position [101, 0]
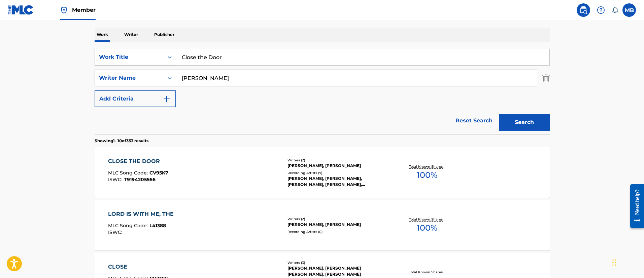
drag, startPoint x: 245, startPoint y: 61, endPoint x: 125, endPoint y: 60, distance: 120.4
click at [124, 61] on div "SearchWithCriteriab3875a4e-0c7e-49d3-997a-60717b59c506 Work Title Close the Door" at bounding box center [322, 57] width 455 height 17
paste input "Land of [DATE]"
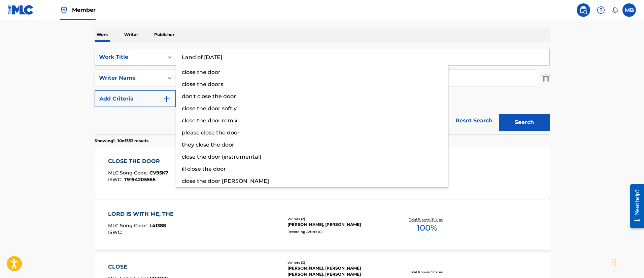
type input "Land of [DATE]"
click at [499, 114] on button "Search" at bounding box center [524, 122] width 50 height 17
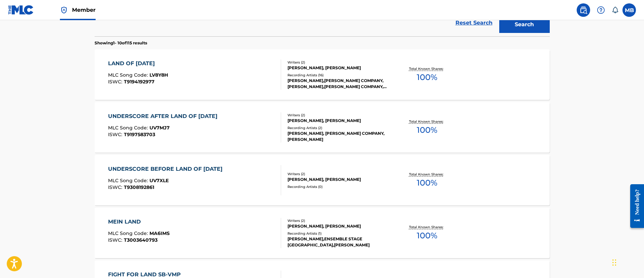
scroll to position [202, 0]
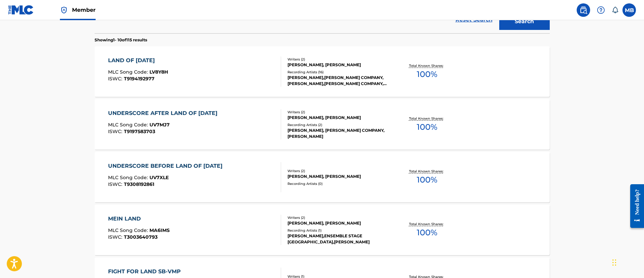
click at [208, 82] on div "LAND OF [DATE] MLC Song Code : LV8Y8H ISWC : T9194192977" at bounding box center [194, 72] width 173 height 30
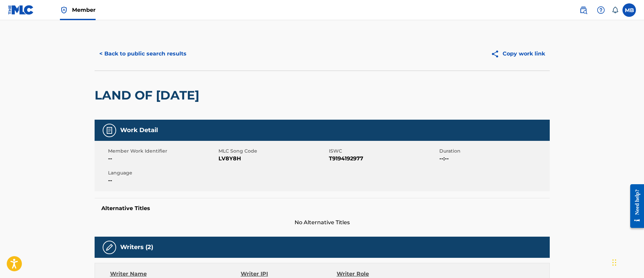
click at [229, 164] on div "Member Work Identifier -- MLC Song Code LV8Y8H ISWC T9194192977 Duration --:-- …" at bounding box center [322, 166] width 455 height 50
click at [137, 58] on button "< Back to public search results" at bounding box center [143, 53] width 97 height 17
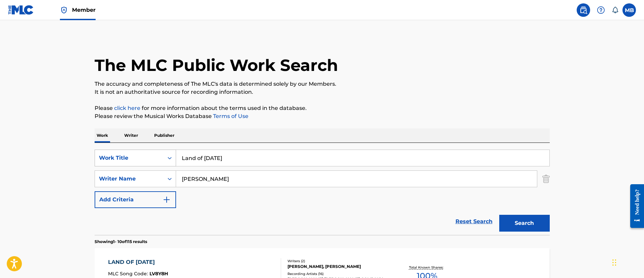
drag, startPoint x: 262, startPoint y: 155, endPoint x: 116, endPoint y: 157, distance: 146.3
click at [116, 157] on div "SearchWithCriteriab3875a4e-0c7e-49d3-997a-60717b59c506 Work Title Land of [DATE]" at bounding box center [322, 158] width 455 height 17
paste input "The Countess and the Common Man"
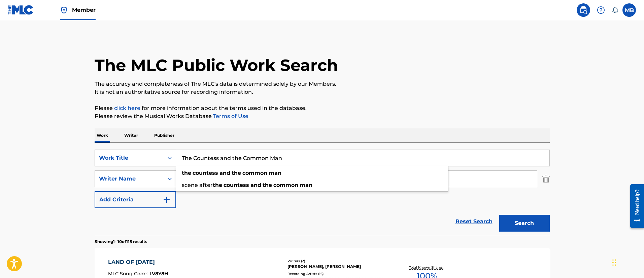
type input "The Countess and the Common Man"
click at [499, 215] on button "Search" at bounding box center [524, 223] width 50 height 17
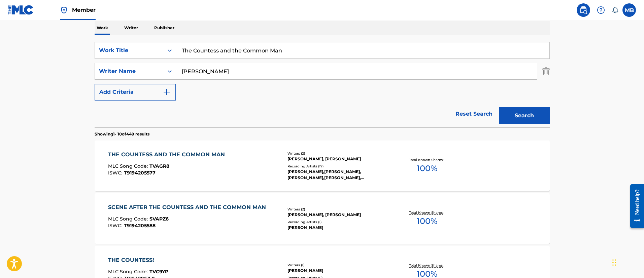
scroll to position [151, 0]
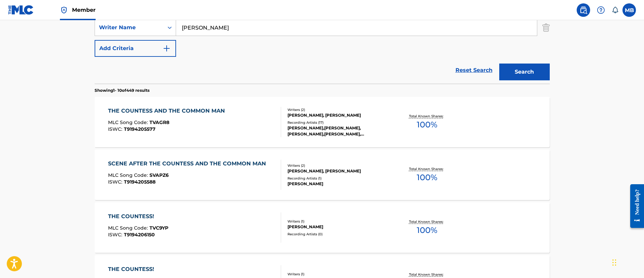
click at [194, 121] on div "MLC Song Code : TVAGR8" at bounding box center [168, 123] width 120 height 7
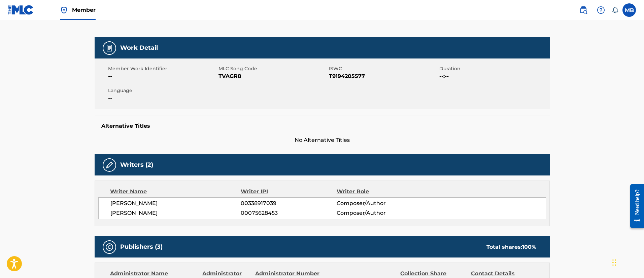
scroll to position [50, 0]
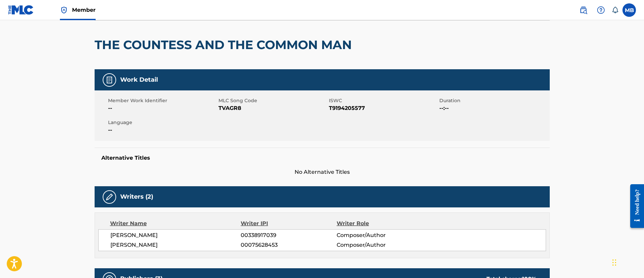
click at [230, 109] on span "TVAGR8" at bounding box center [272, 108] width 109 height 8
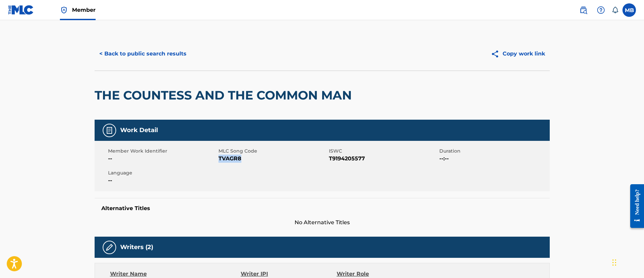
click at [155, 54] on button "< Back to public search results" at bounding box center [143, 53] width 97 height 17
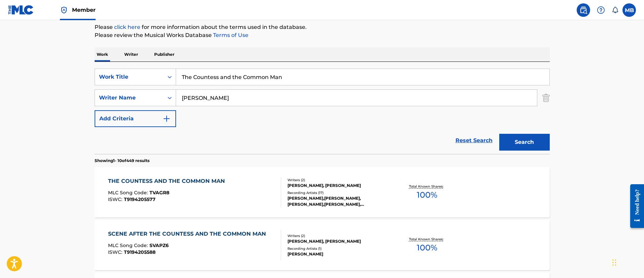
scroll to position [47, 0]
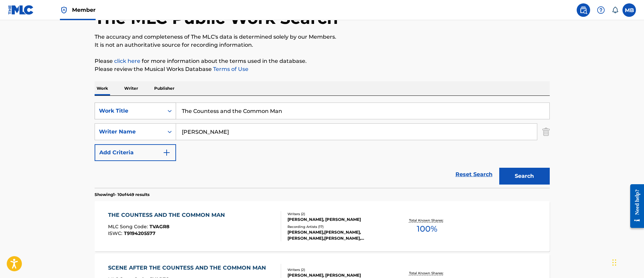
drag, startPoint x: 302, startPoint y: 112, endPoint x: 106, endPoint y: 114, distance: 196.8
click at [107, 114] on div "SearchWithCriteriab3875a4e-0c7e-49d3-997a-60717b59c506 Work Title The Countess …" at bounding box center [322, 111] width 455 height 17
paste input "In a Crowd of Thousands"
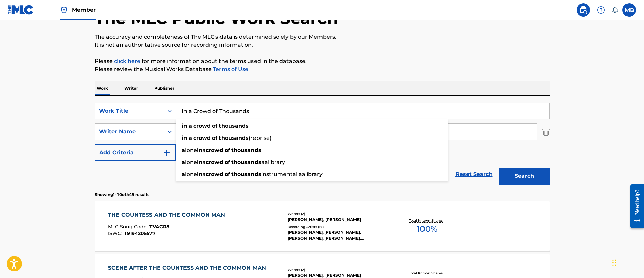
type input "In a Crowd of Thousands"
click at [499, 168] on button "Search" at bounding box center [524, 176] width 50 height 17
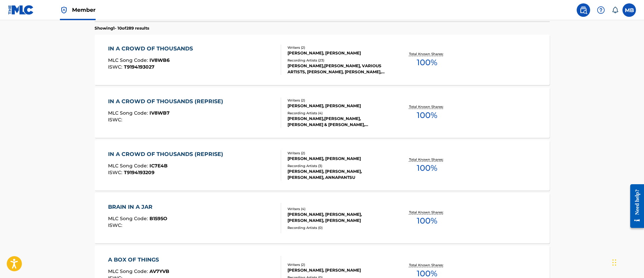
scroll to position [198, 0]
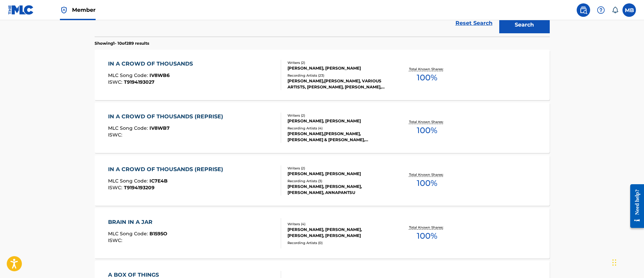
click at [218, 88] on div "IN A CROWD OF THOUSANDS MLC Song Code : IV8WB6 ISWC : T9194193027" at bounding box center [194, 75] width 173 height 30
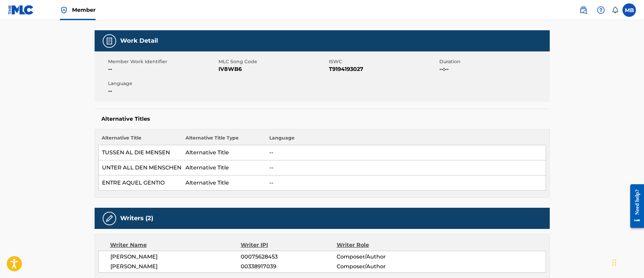
scroll to position [50, 0]
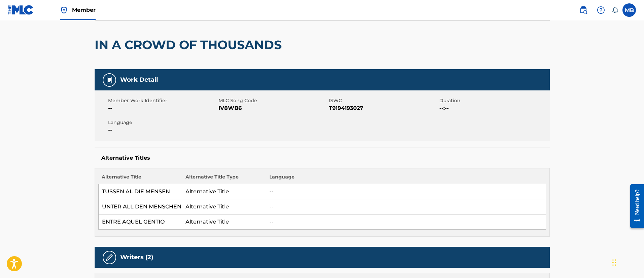
click at [231, 107] on span "IV8WB6" at bounding box center [272, 108] width 109 height 8
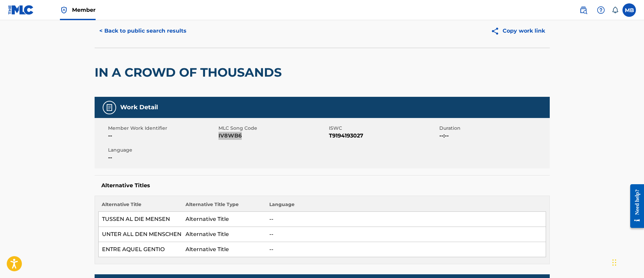
scroll to position [0, 0]
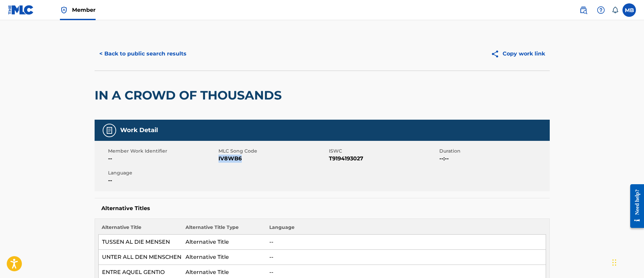
click at [162, 52] on button "< Back to public search results" at bounding box center [143, 53] width 97 height 17
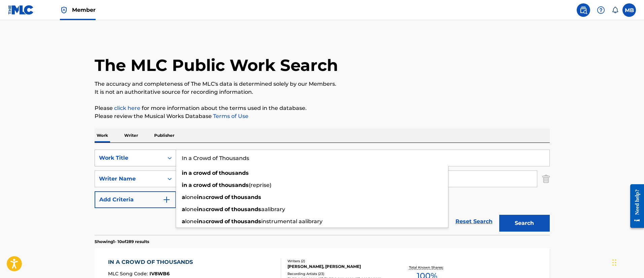
drag, startPoint x: 259, startPoint y: 157, endPoint x: 122, endPoint y: 155, distance: 137.3
click at [124, 158] on div "SearchWithCriteriab3875a4e-0c7e-49d3-997a-60717b59c506 Work Title In a Crowd of…" at bounding box center [322, 158] width 455 height 17
paste input "Meant to Be"
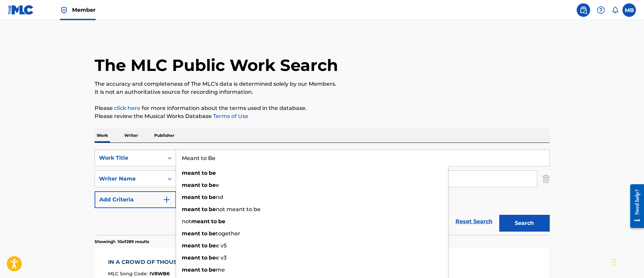
type input "Meant to Be"
click at [499, 215] on button "Search" at bounding box center [524, 223] width 50 height 17
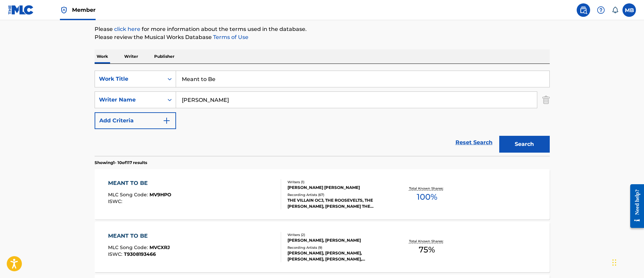
scroll to position [151, 0]
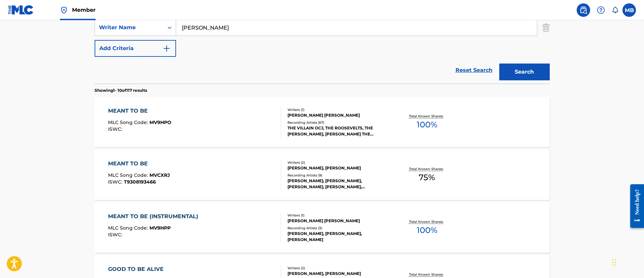
click at [221, 174] on div "MEANT TO BE MLC Song Code : MVCXRJ ISWC : T9308193466" at bounding box center [194, 175] width 173 height 30
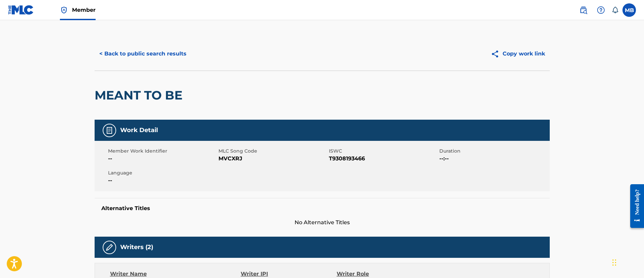
click at [226, 167] on div "Member Work Identifier -- MLC Song Code MVCXRJ ISWC T9308193466 Duration --:-- …" at bounding box center [322, 166] width 455 height 50
click at [148, 47] on button "< Back to public search results" at bounding box center [143, 53] width 97 height 17
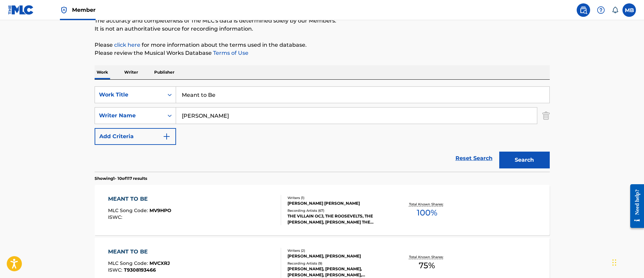
scroll to position [47, 0]
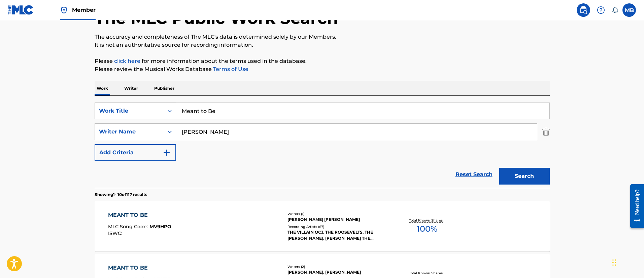
drag, startPoint x: 228, startPoint y: 110, endPoint x: 141, endPoint y: 108, distance: 87.5
click at [145, 108] on div "SearchWithCriteriab3875a4e-0c7e-49d3-997a-60717b59c506 Work Title Meant to Be" at bounding box center [322, 111] width 455 height 17
paste input "Quartet at the Ballet"
type input "Quartet at the Ballet"
click at [499, 168] on button "Search" at bounding box center [524, 176] width 50 height 17
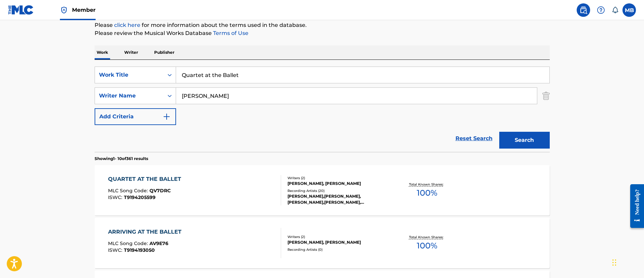
scroll to position [148, 0]
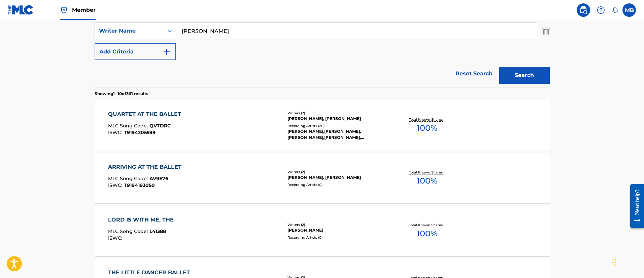
click at [215, 133] on div "QUARTET AT THE BALLET MLC Song Code : QV7DRC ISWC : T9194205599" at bounding box center [194, 125] width 173 height 30
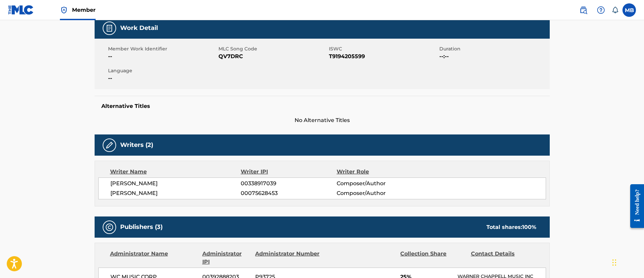
scroll to position [50, 0]
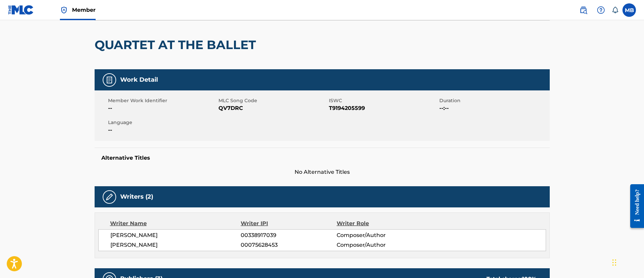
click at [238, 117] on div "Member Work Identifier -- MLC Song Code QV7DRC ISWC T9194205599 Duration --:-- …" at bounding box center [322, 115] width 455 height 50
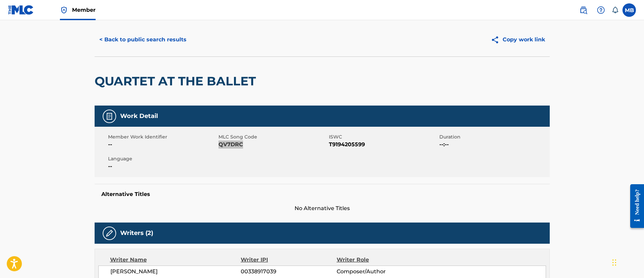
scroll to position [0, 0]
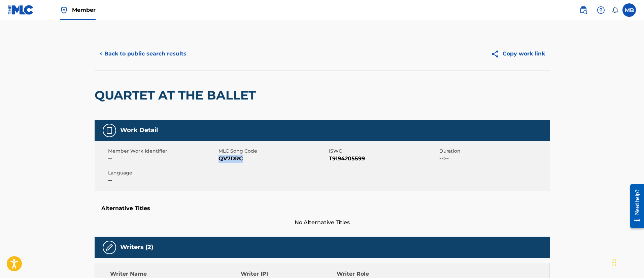
click at [167, 57] on button "< Back to public search results" at bounding box center [143, 53] width 97 height 17
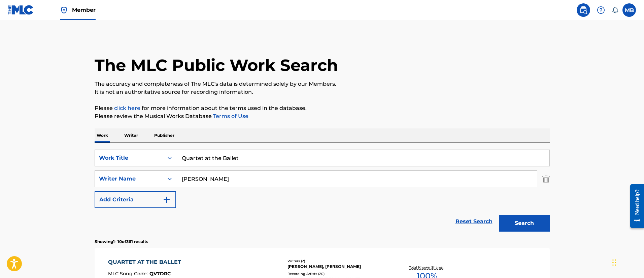
drag, startPoint x: 162, startPoint y: 151, endPoint x: 108, endPoint y: 149, distance: 54.6
click at [108, 149] on div "SearchWithCriteriab3875a4e-0c7e-49d3-997a-60717b59c506 Work Title Quartet at th…" at bounding box center [322, 189] width 455 height 92
paste input "The Press Conference"
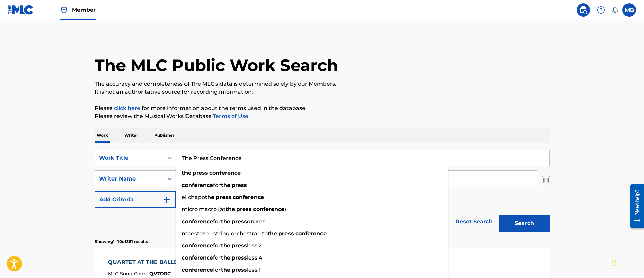
type input "The Press Conference"
click at [499, 215] on button "Search" at bounding box center [524, 223] width 50 height 17
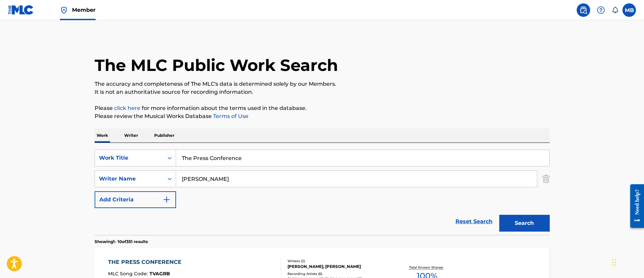
scroll to position [101, 0]
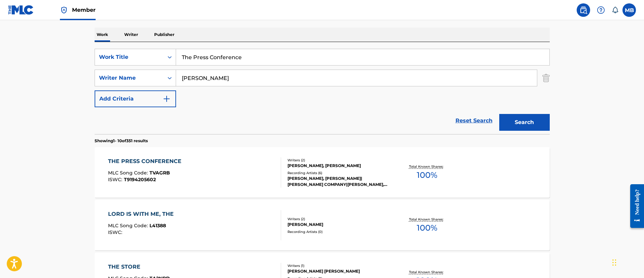
click at [209, 169] on div "THE PRESS CONFERENCE MLC Song Code : TVAGRB ISWC : T9194205602" at bounding box center [194, 172] width 173 height 30
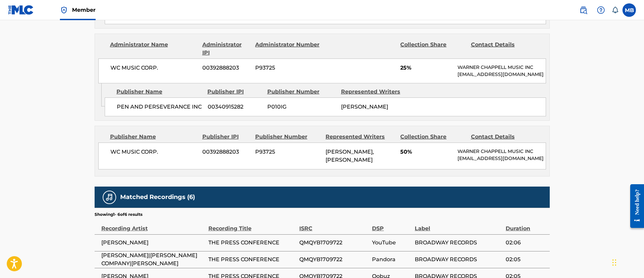
scroll to position [50, 0]
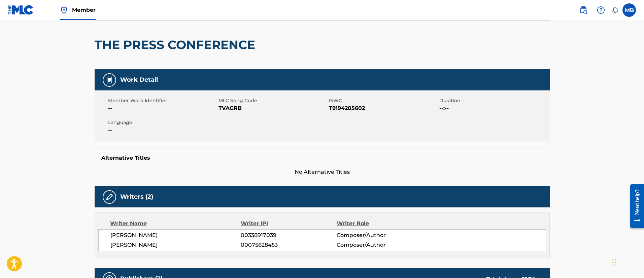
click at [224, 104] on span "MLC Song Code" at bounding box center [272, 100] width 109 height 7
click at [227, 109] on span "TVAGRB" at bounding box center [272, 108] width 109 height 8
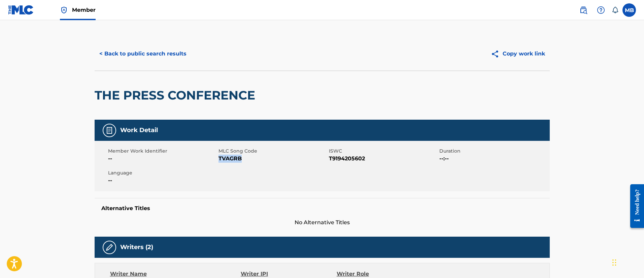
click at [141, 47] on button "< Back to public search results" at bounding box center [143, 53] width 97 height 17
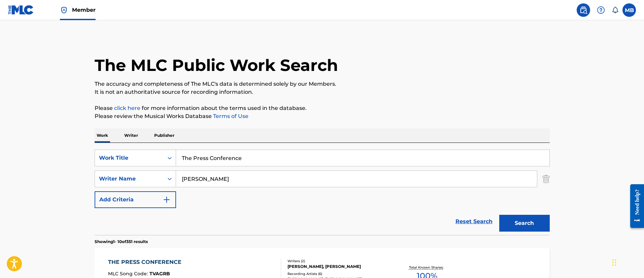
scroll to position [101, 0]
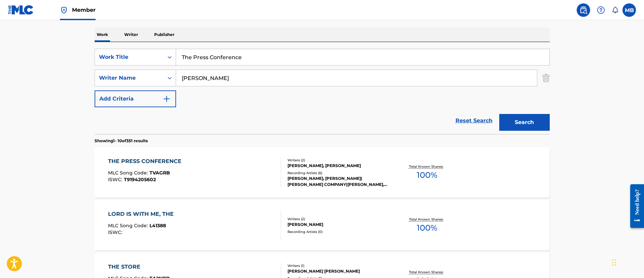
click at [138, 67] on div "SearchWithCriteriab3875a4e-0c7e-49d3-997a-60717b59c506 Work Title The Press Con…" at bounding box center [322, 78] width 455 height 59
click at [141, 61] on div "Work Title" at bounding box center [129, 57] width 61 height 8
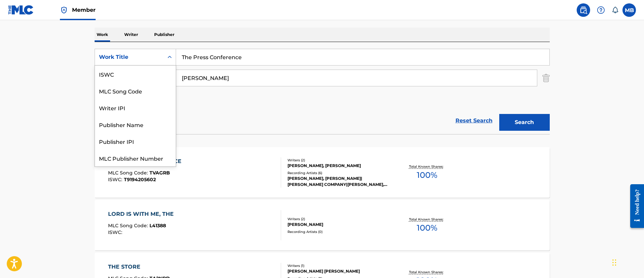
scroll to position [17, 0]
click at [141, 75] on div "MLC Song Code" at bounding box center [135, 74] width 81 height 17
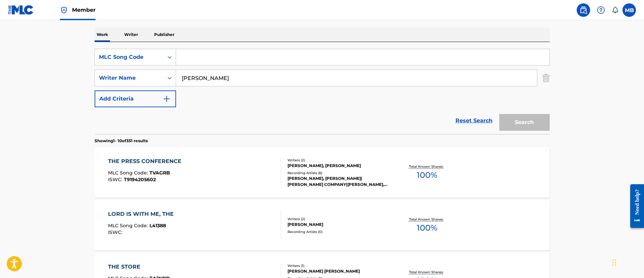
click at [219, 52] on input "Search Form" at bounding box center [362, 57] width 373 height 16
paste input "R06257"
type input "R06257"
click at [499, 114] on button "Search" at bounding box center [524, 122] width 50 height 17
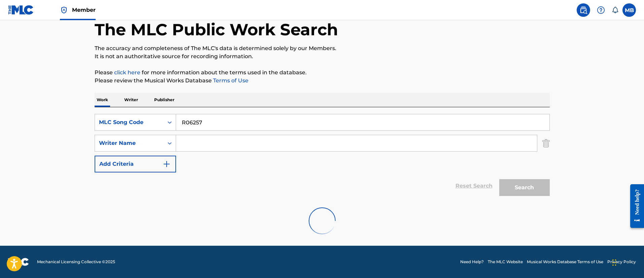
scroll to position [88, 0]
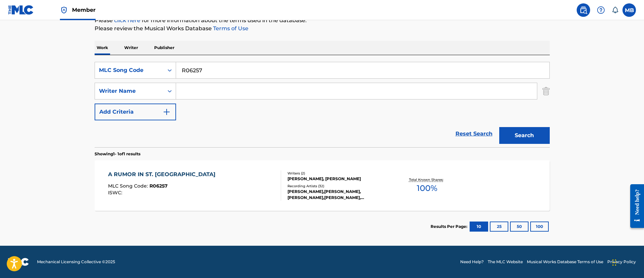
click at [233, 167] on div "A RUMOR IN ST. PETERSBURG MLC Song Code : R06257 ISWC : Writers ( 2 ) [PERSON_N…" at bounding box center [322, 185] width 455 height 50
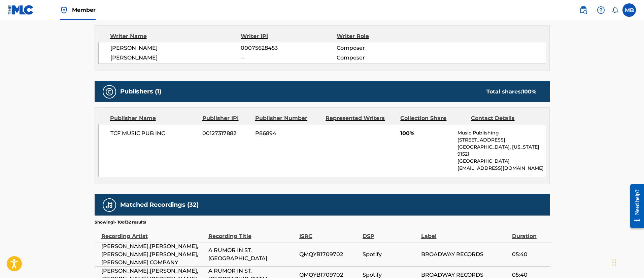
scroll to position [283, 0]
